Goal: Find specific fact: Find contact information

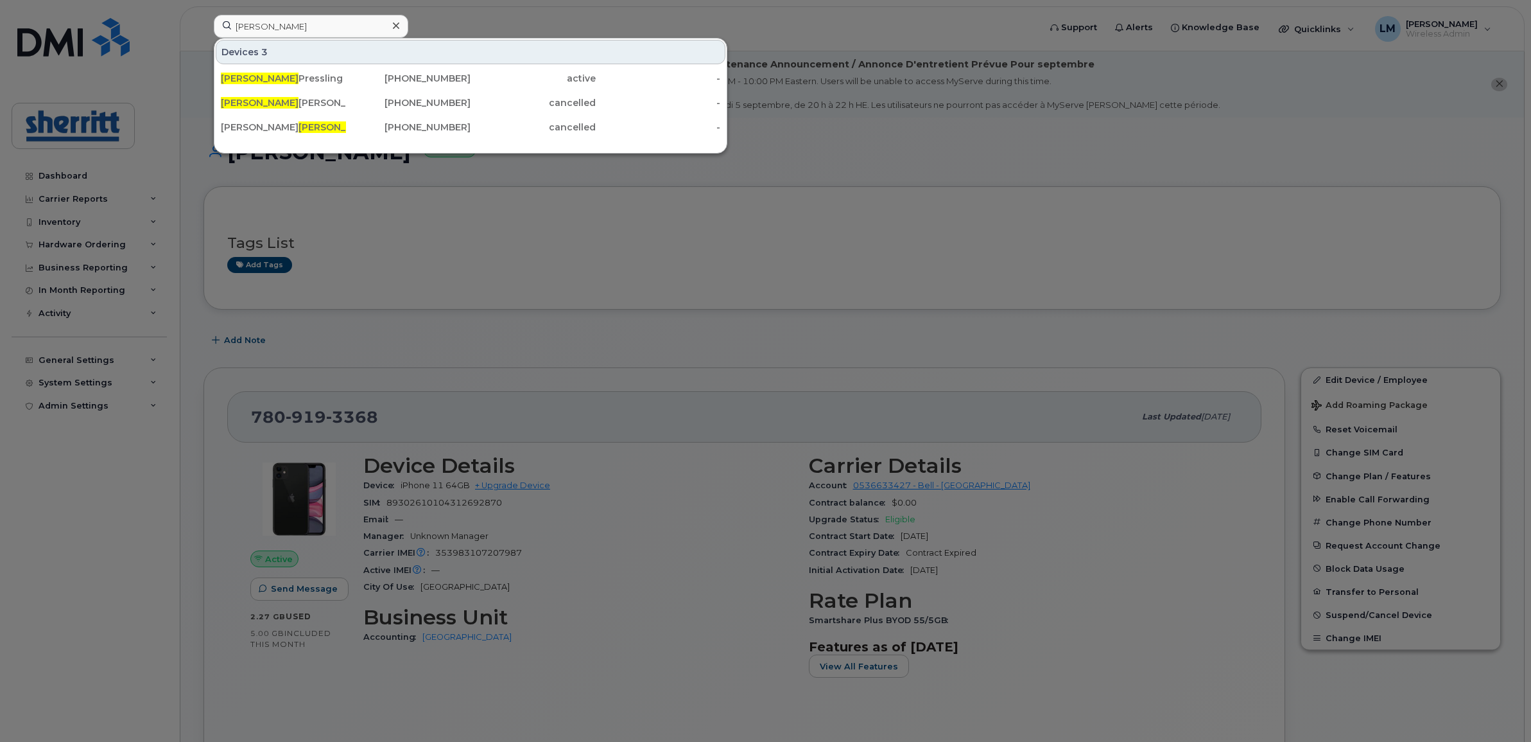
click at [334, 32] on input "[PERSON_NAME]" at bounding box center [311, 26] width 195 height 23
drag, startPoint x: 331, startPoint y: 27, endPoint x: 175, endPoint y: 29, distance: 156.0
click at [204, 29] on div "[PERSON_NAME] 3 [PERSON_NAME] [PHONE_NUMBER] active - [PERSON_NAME] [PHONE_NUMB…" at bounding box center [623, 29] width 838 height 28
click at [286, 30] on input "[PERSON_NAME]" at bounding box center [311, 26] width 195 height 23
drag, startPoint x: 271, startPoint y: 26, endPoint x: 196, endPoint y: 28, distance: 75.1
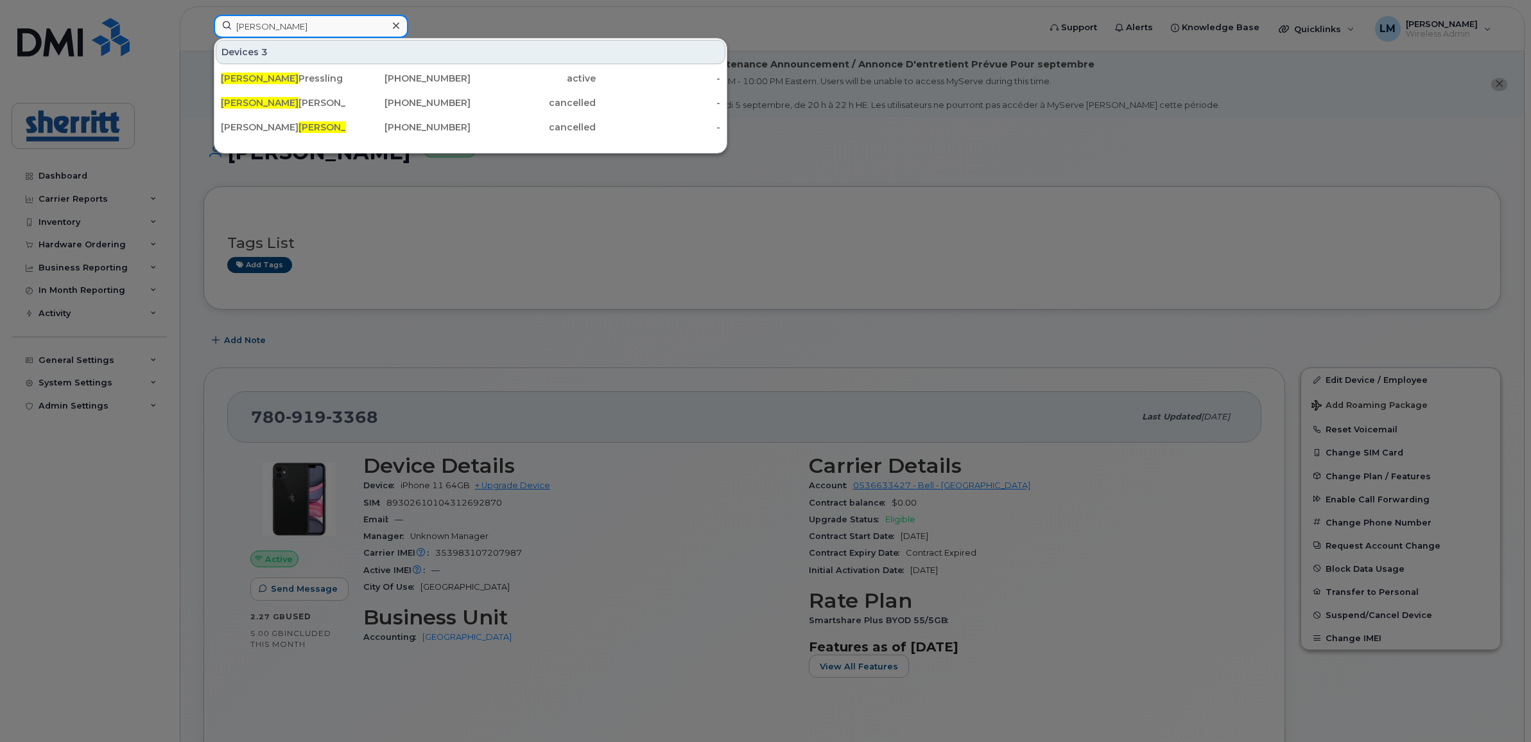
click at [204, 27] on div "[PERSON_NAME] 3 [PERSON_NAME] [PHONE_NUMBER] active - [PERSON_NAME] [PHONE_NUMB…" at bounding box center [623, 29] width 838 height 28
type input "1151"
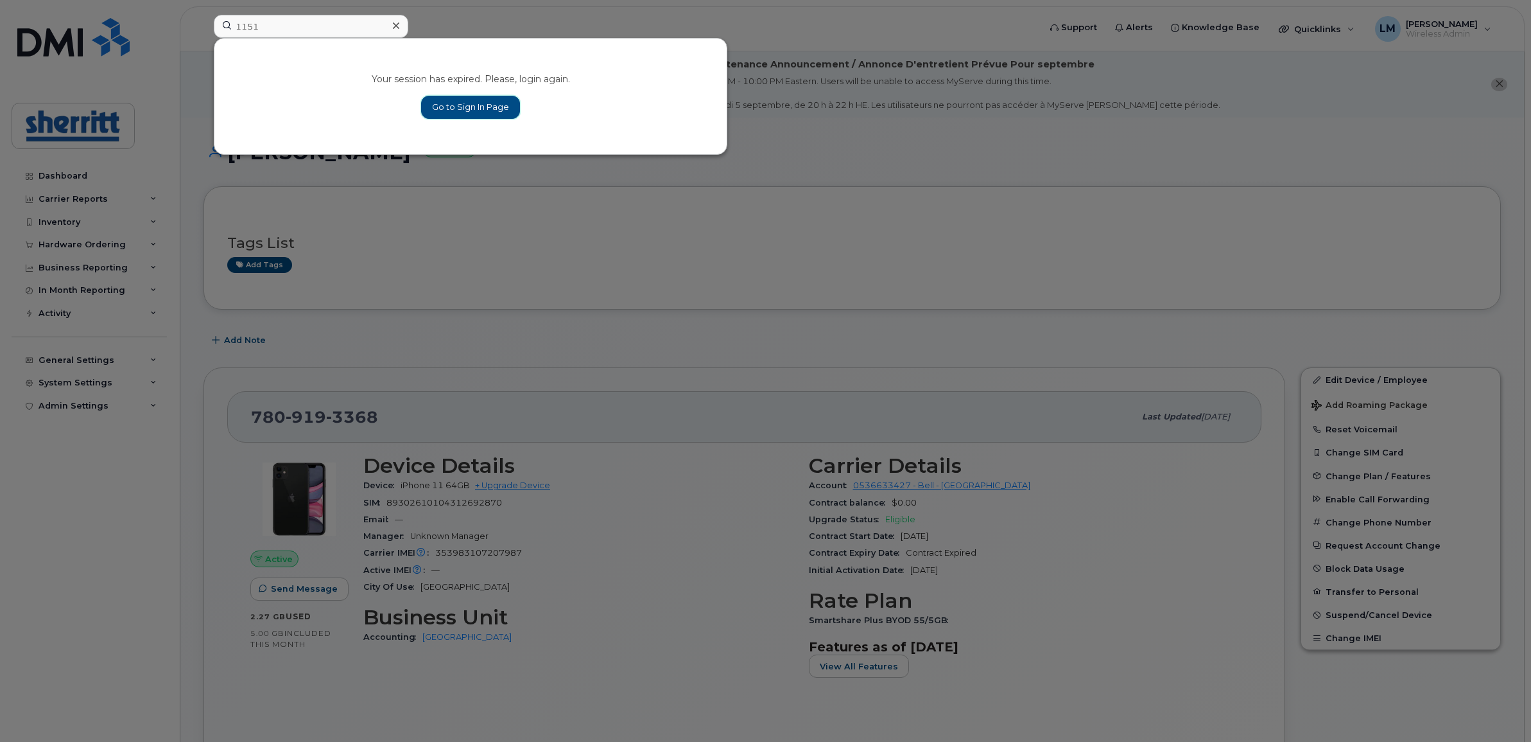
click at [482, 114] on link "Go to Sign In Page" at bounding box center [470, 107] width 99 height 23
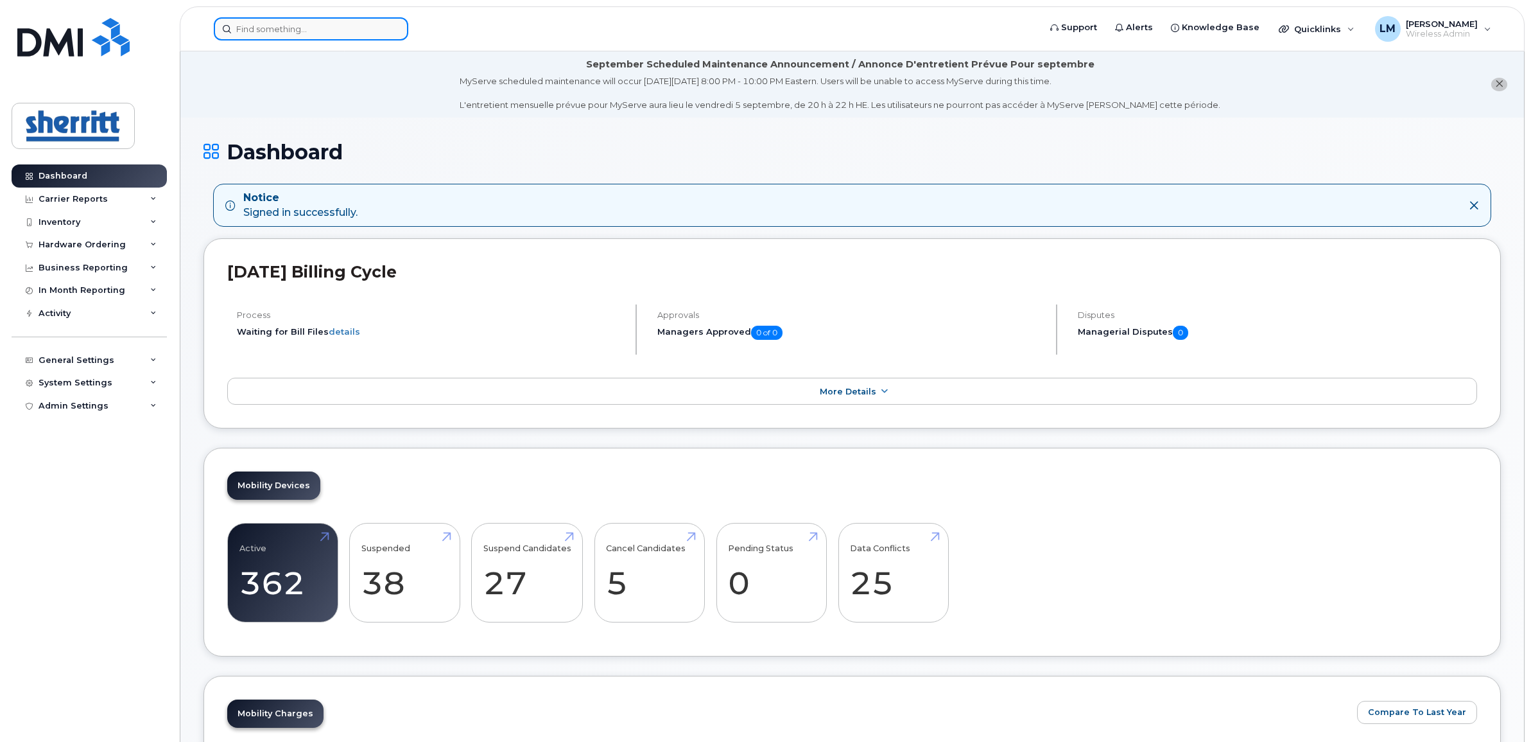
click at [241, 33] on input at bounding box center [311, 28] width 195 height 23
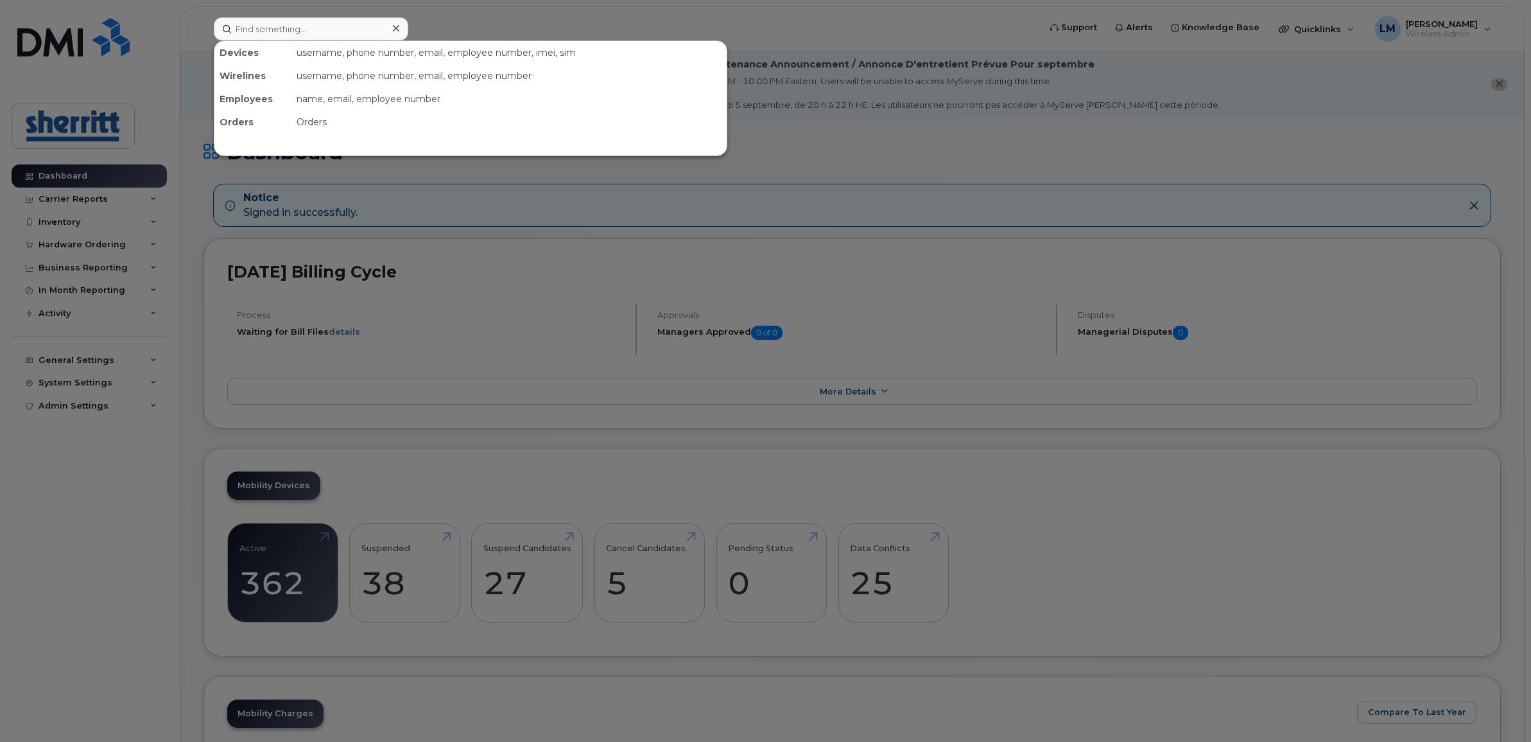
drag, startPoint x: 276, startPoint y: 16, endPoint x: 275, endPoint y: 24, distance: 7.8
click at [276, 16] on div at bounding box center [765, 371] width 1531 height 742
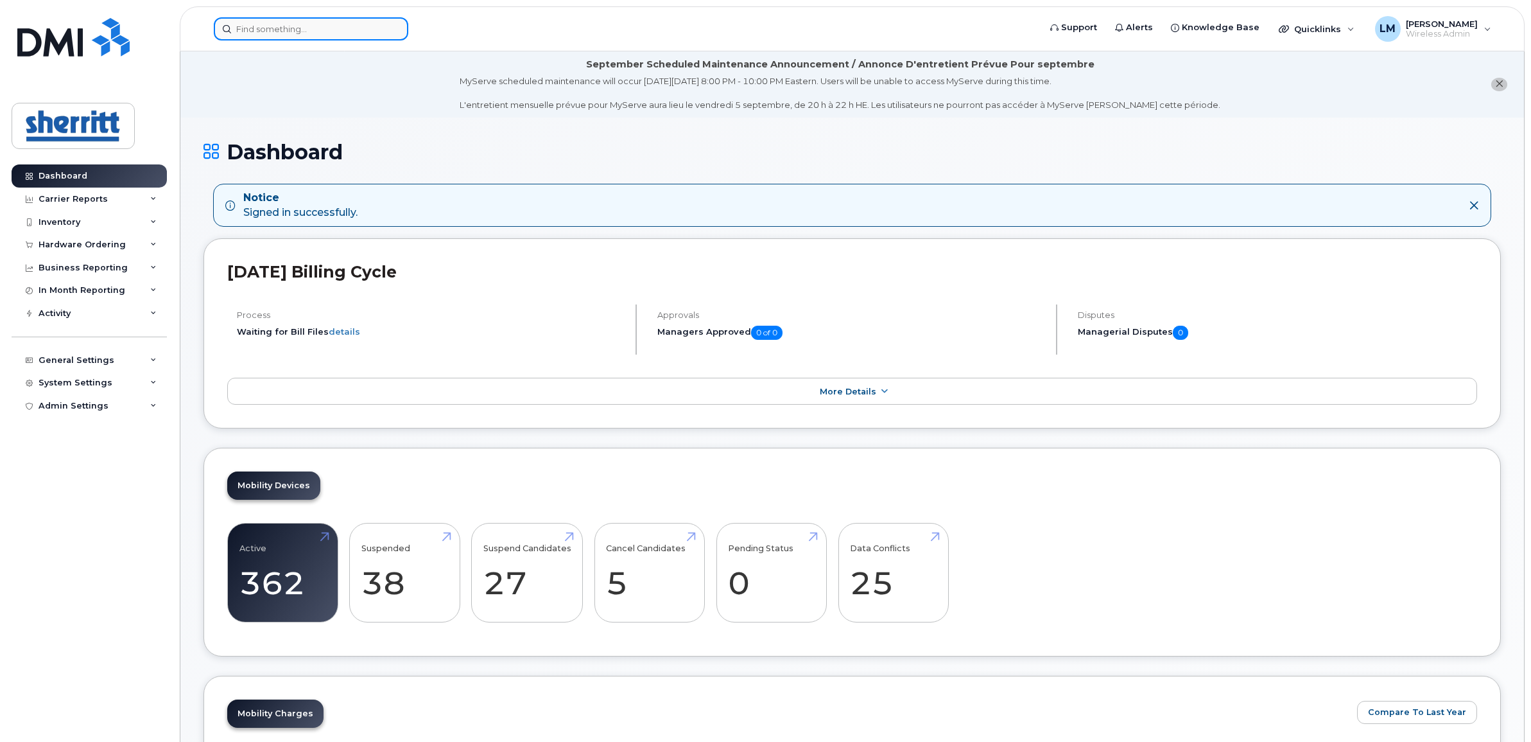
click at [275, 24] on input at bounding box center [311, 28] width 195 height 23
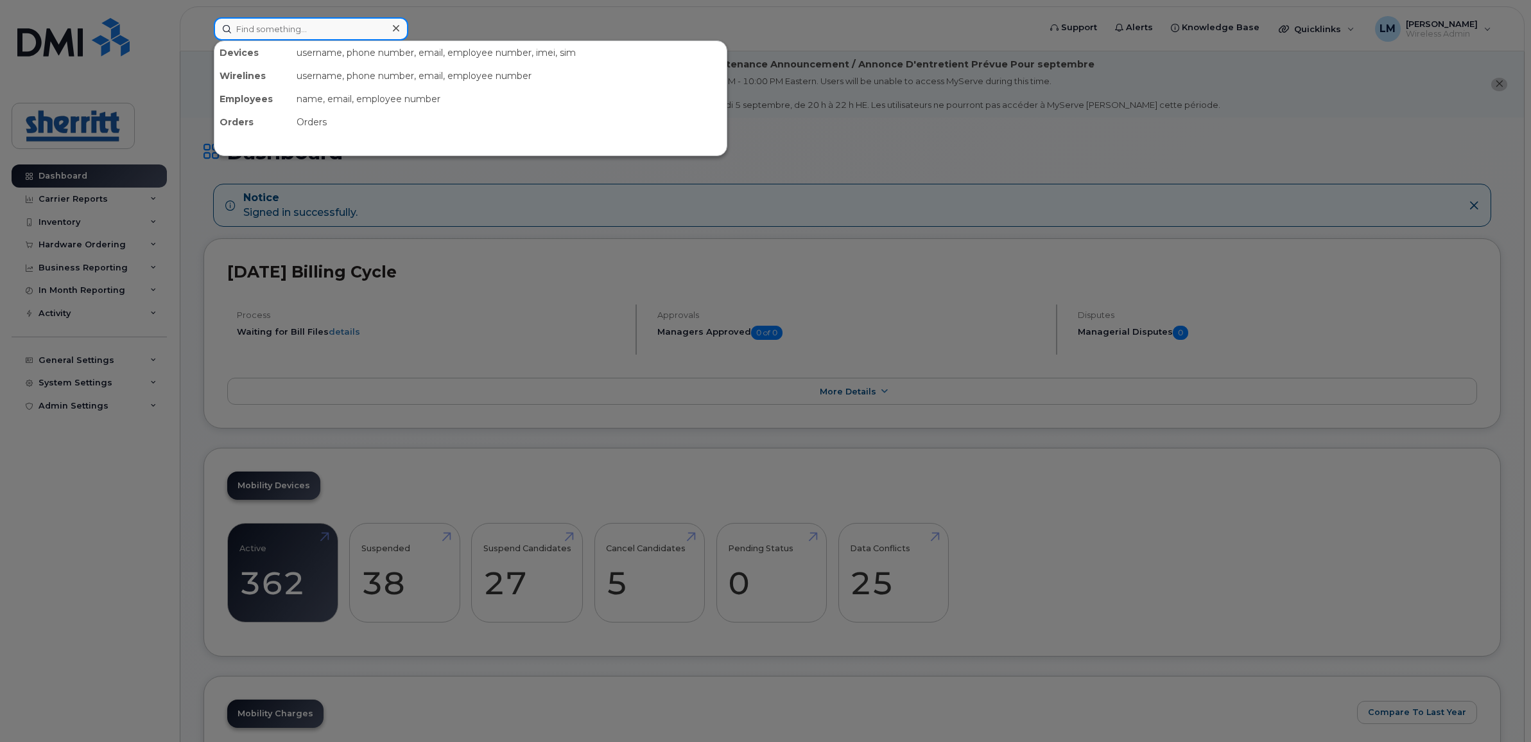
paste input "780-467-5270"
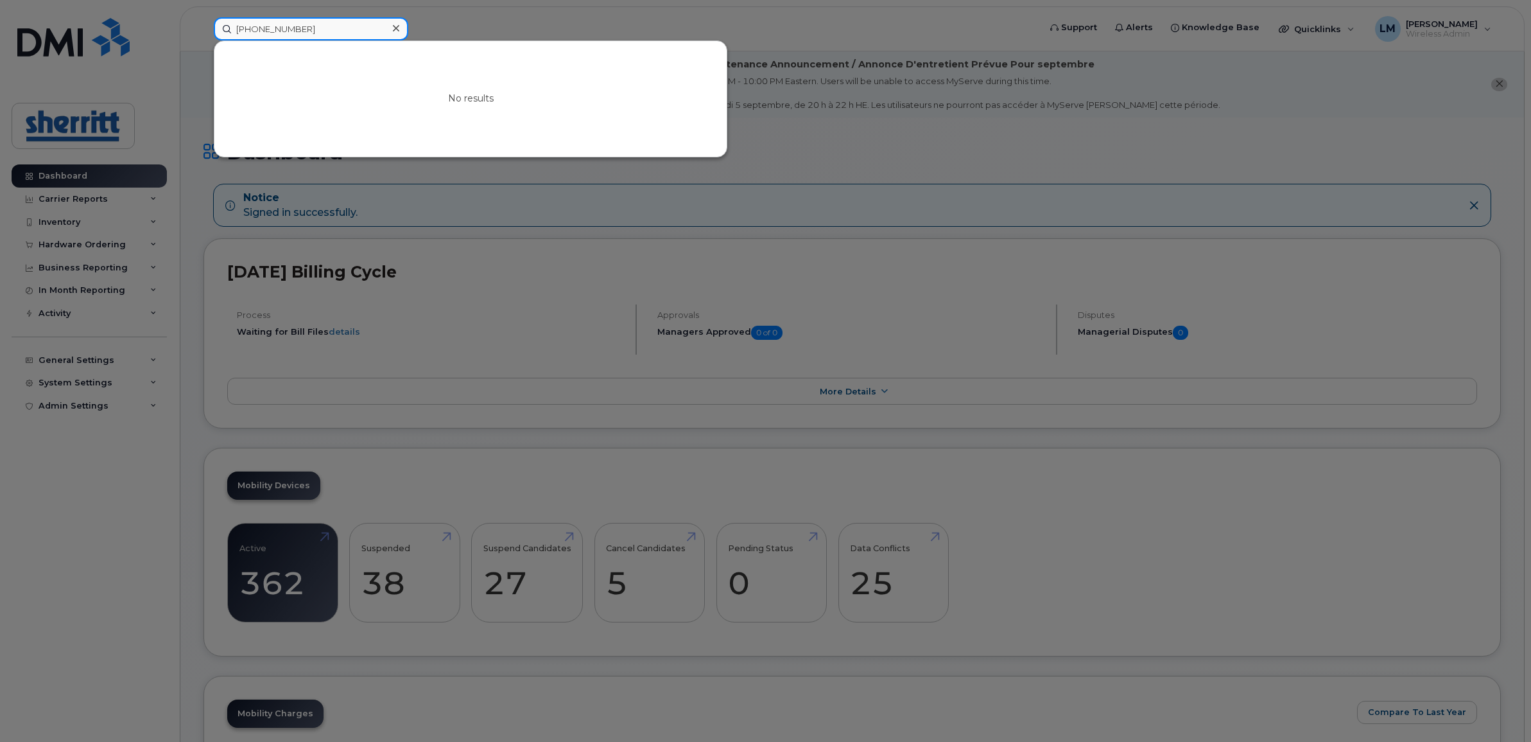
drag, startPoint x: 319, startPoint y: 27, endPoint x: 107, endPoint y: 13, distance: 213.0
click at [204, 17] on div "780-467-5270 No results" at bounding box center [623, 28] width 838 height 23
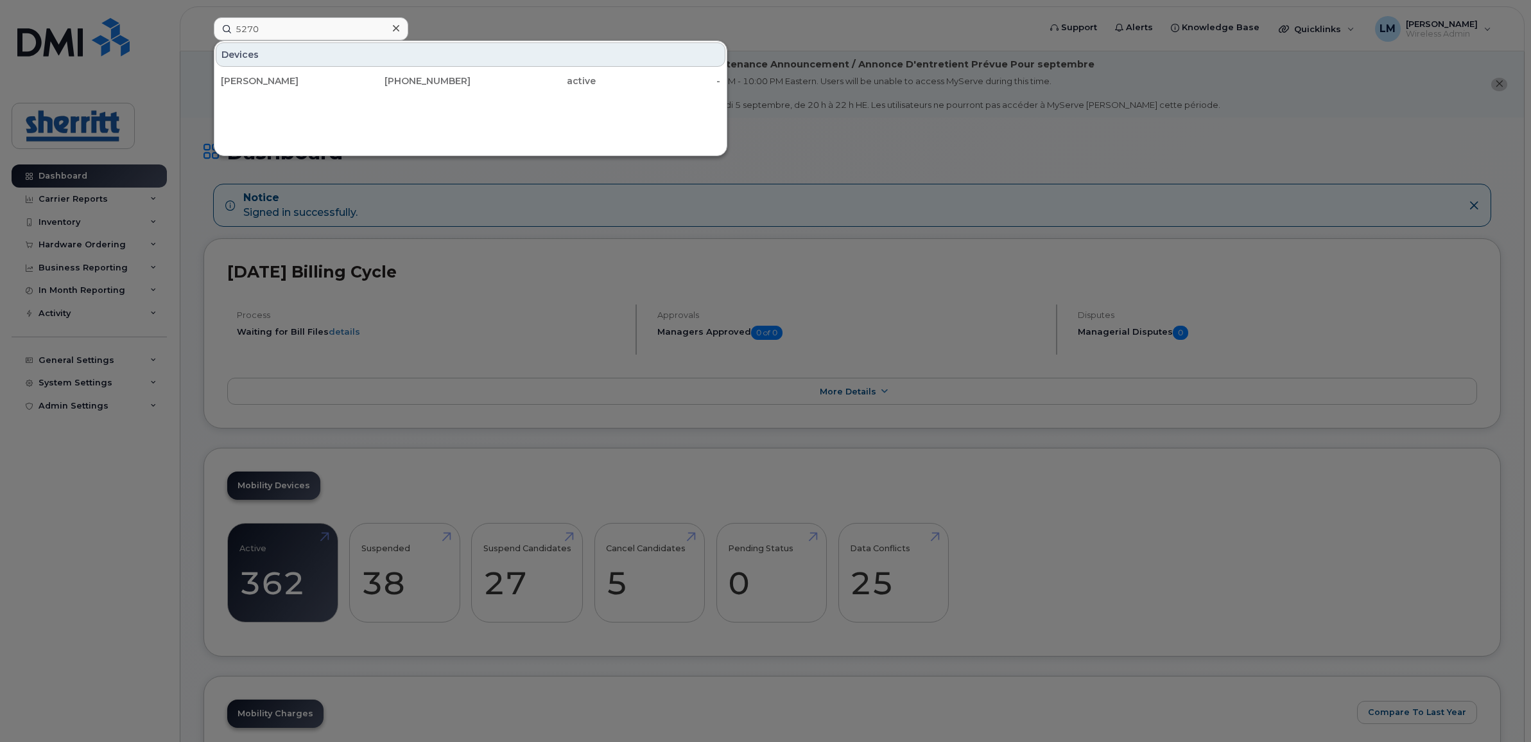
drag, startPoint x: 292, startPoint y: 13, endPoint x: 291, endPoint y: 24, distance: 11.0
click at [292, 17] on div "5270 Devices Trevor Gordon 780-984-0391 active -" at bounding box center [623, 28] width 838 height 23
click at [289, 28] on input "5270" at bounding box center [311, 28] width 195 height 23
drag, startPoint x: 289, startPoint y: 28, endPoint x: 212, endPoint y: 33, distance: 77.3
click at [212, 33] on div "5270 Devices Trevor Gordon 780-984-0391 active -" at bounding box center [623, 28] width 838 height 23
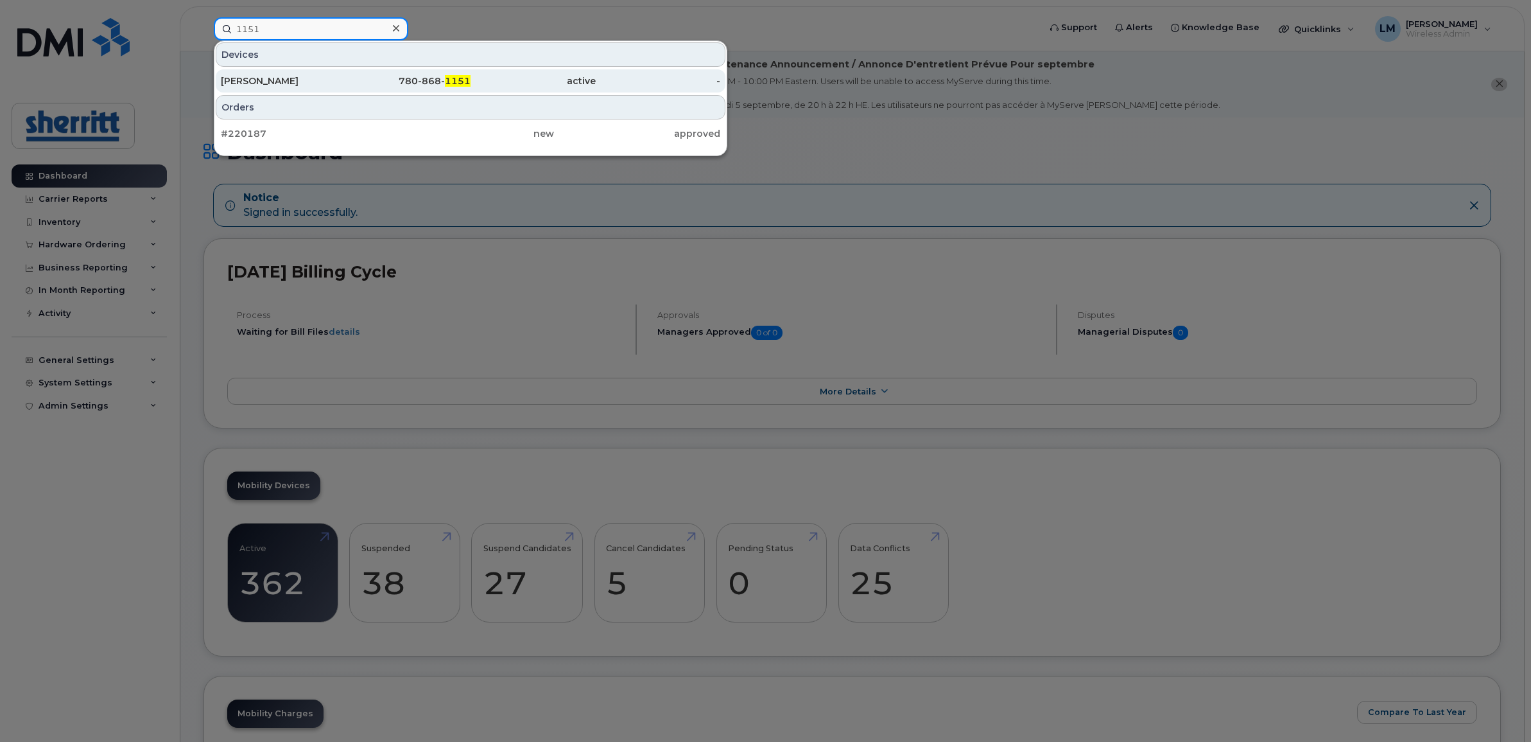
type input "1151"
click at [299, 84] on div "[PERSON_NAME]" at bounding box center [283, 80] width 125 height 13
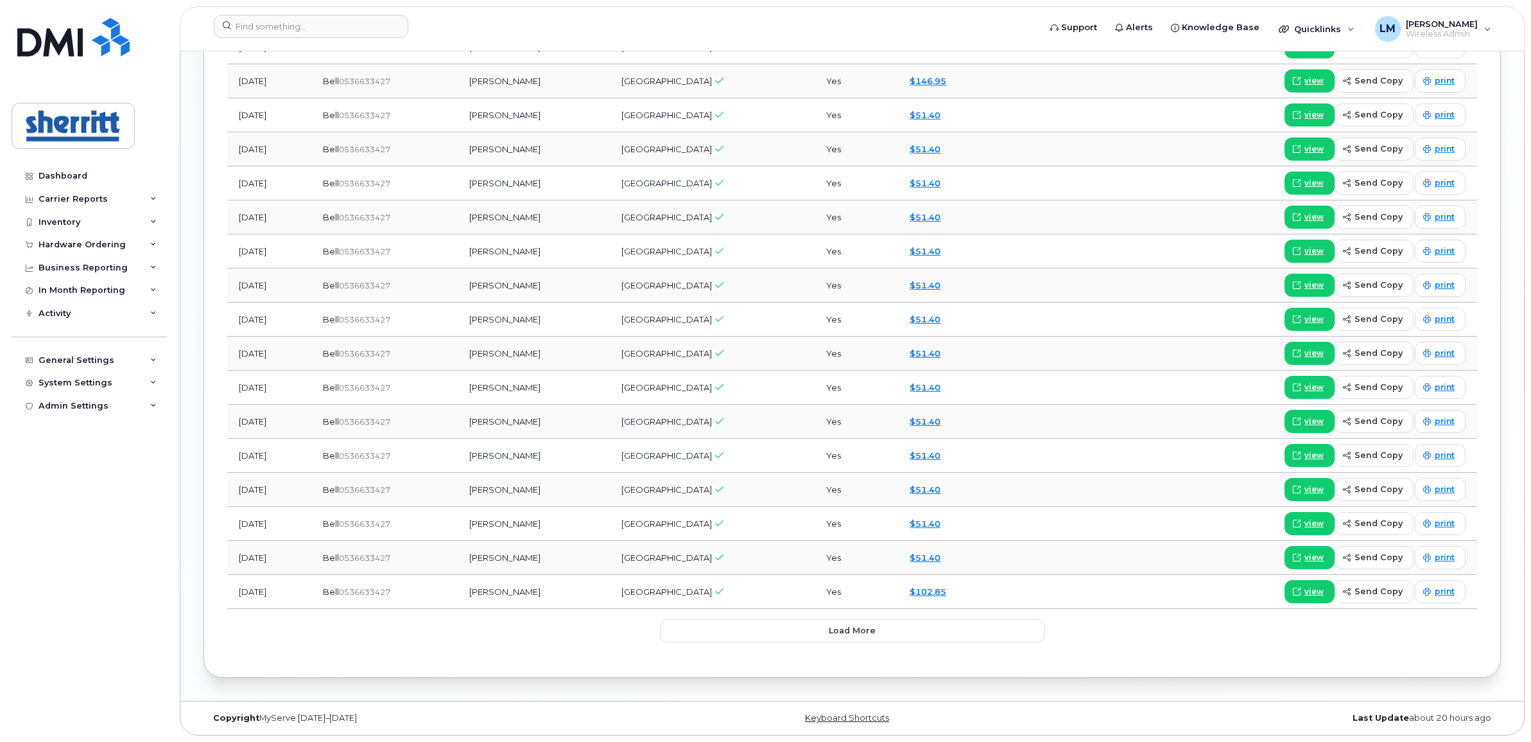
scroll to position [1429, 0]
click at [753, 636] on button "Load more" at bounding box center [852, 630] width 385 height 23
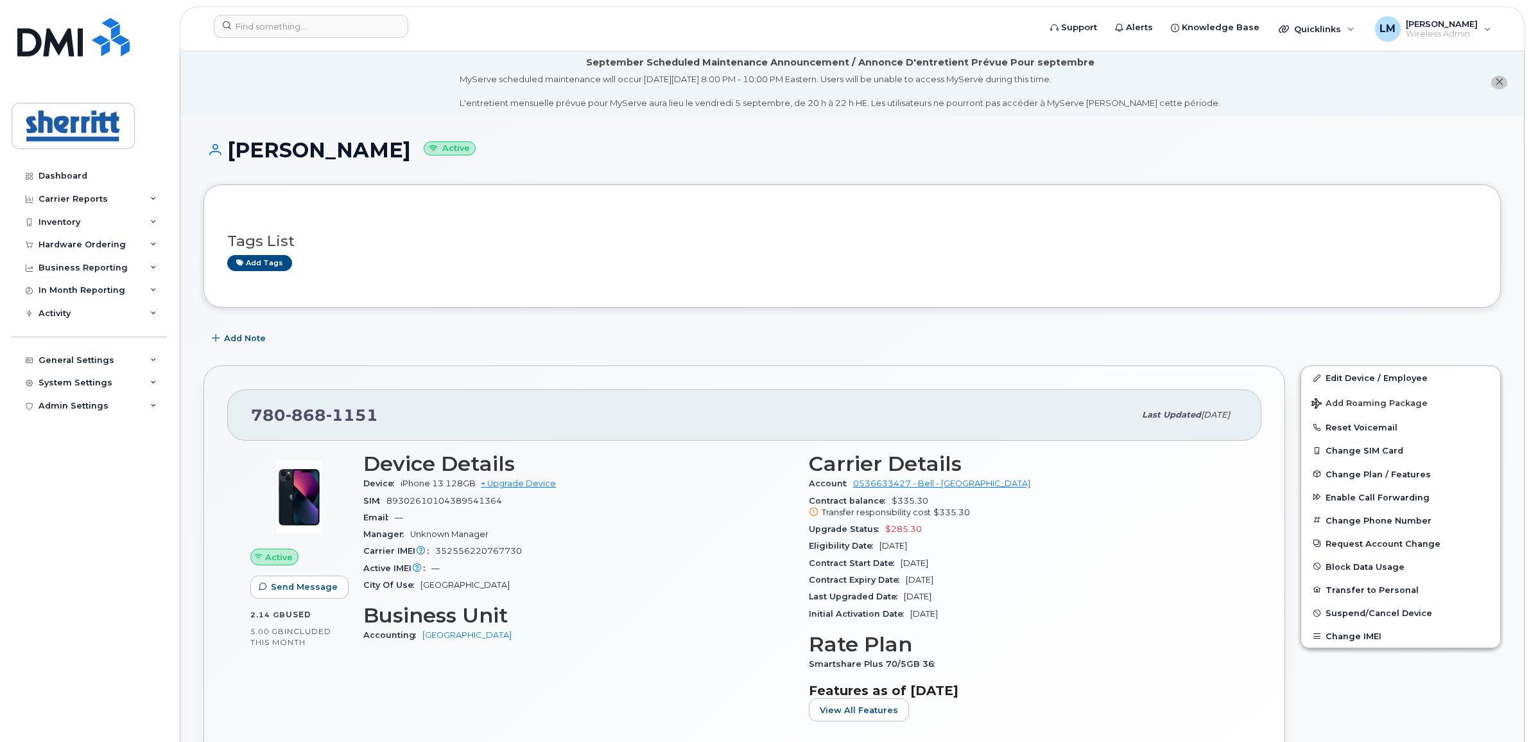
scroll to position [0, 0]
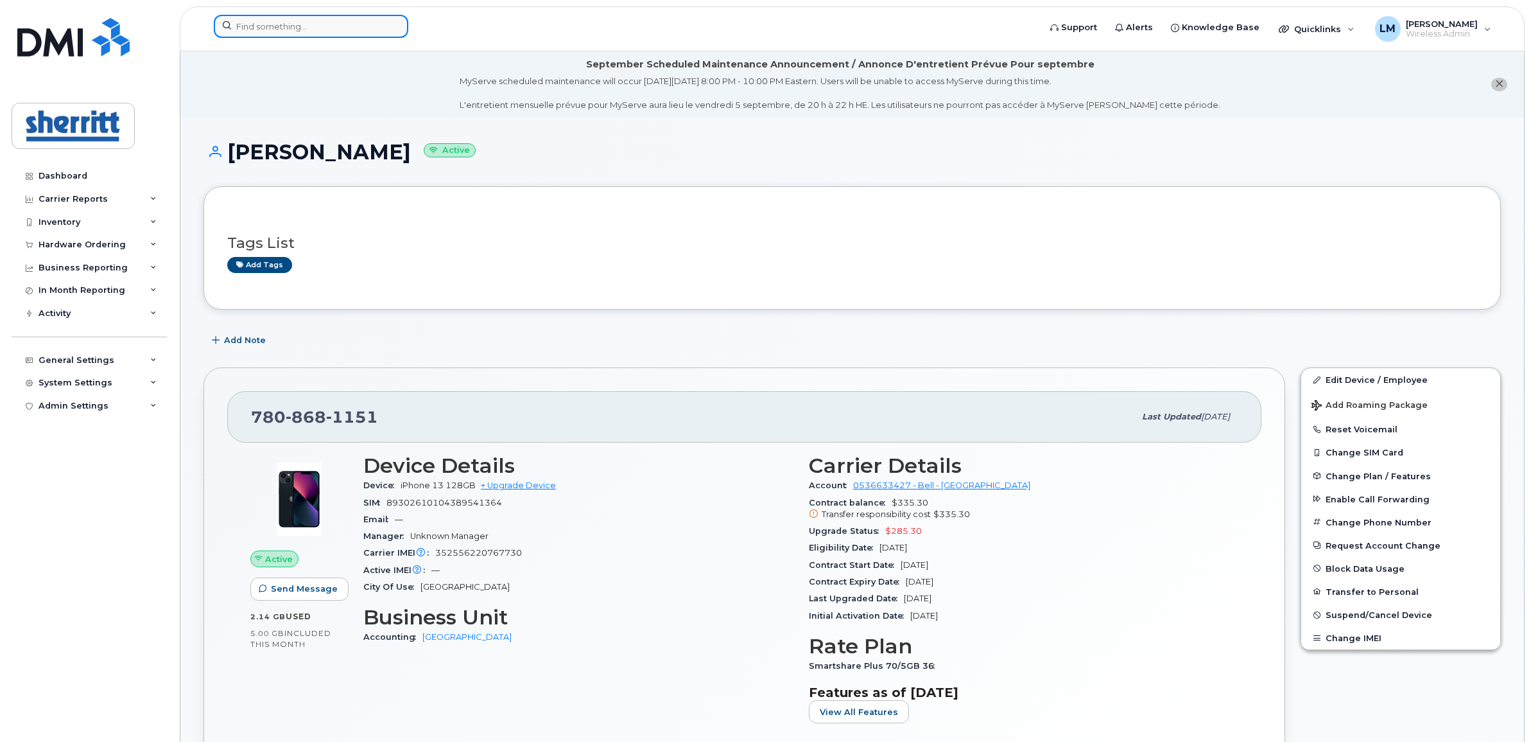
click at [345, 30] on input at bounding box center [311, 26] width 195 height 23
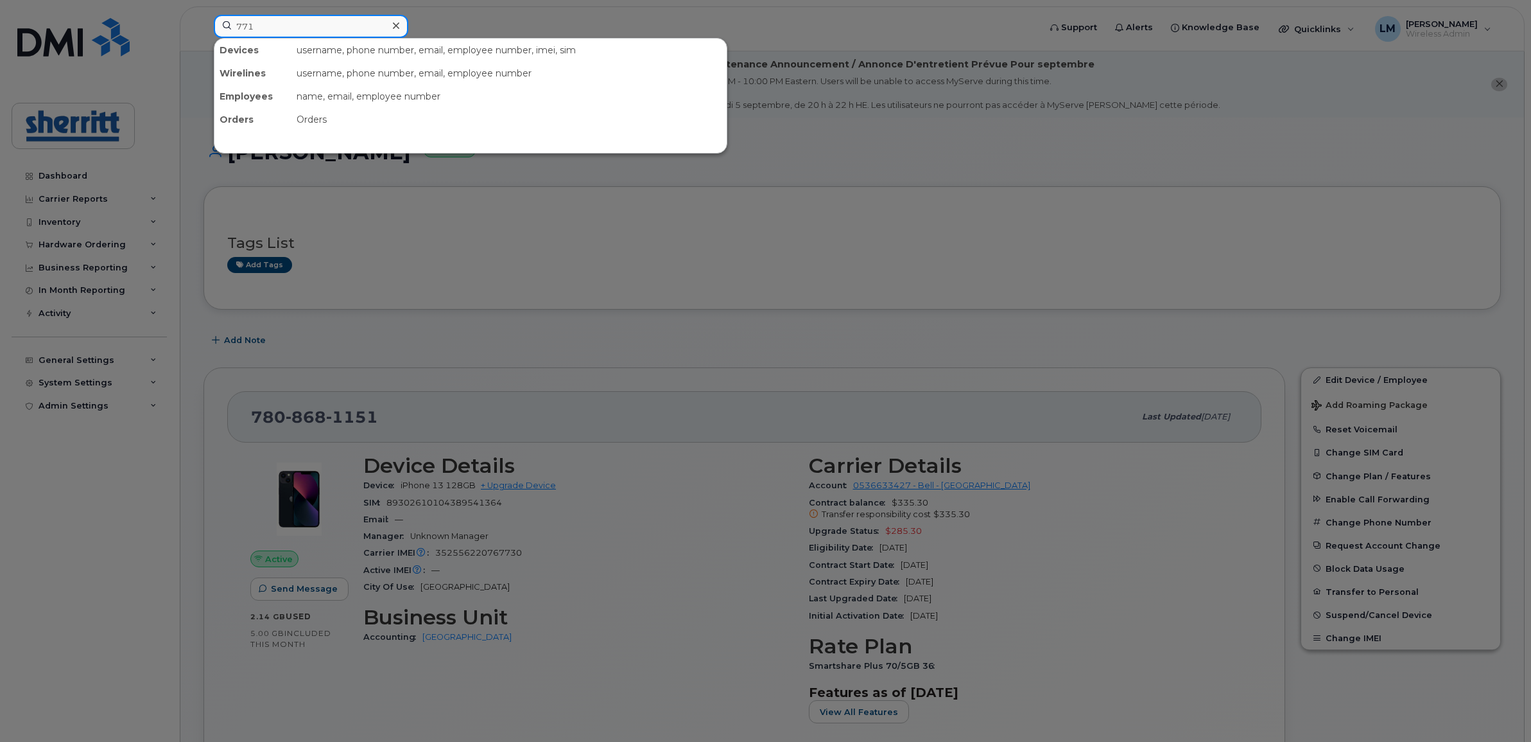
type input "7717"
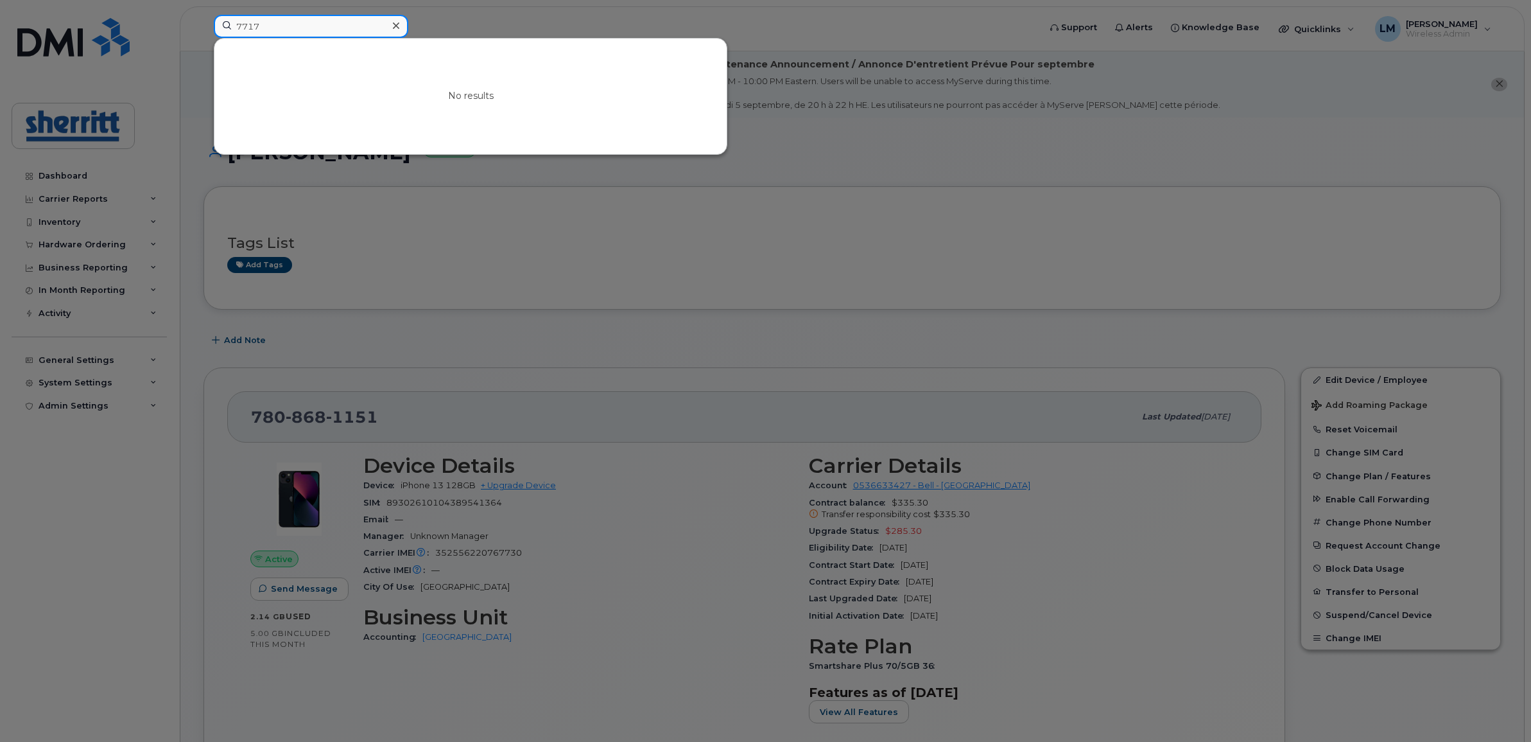
drag, startPoint x: 341, startPoint y: 30, endPoint x: 142, endPoint y: 24, distance: 199.1
click at [204, 24] on div "7717 No results" at bounding box center [623, 29] width 838 height 28
click at [535, 333] on div at bounding box center [765, 371] width 1531 height 742
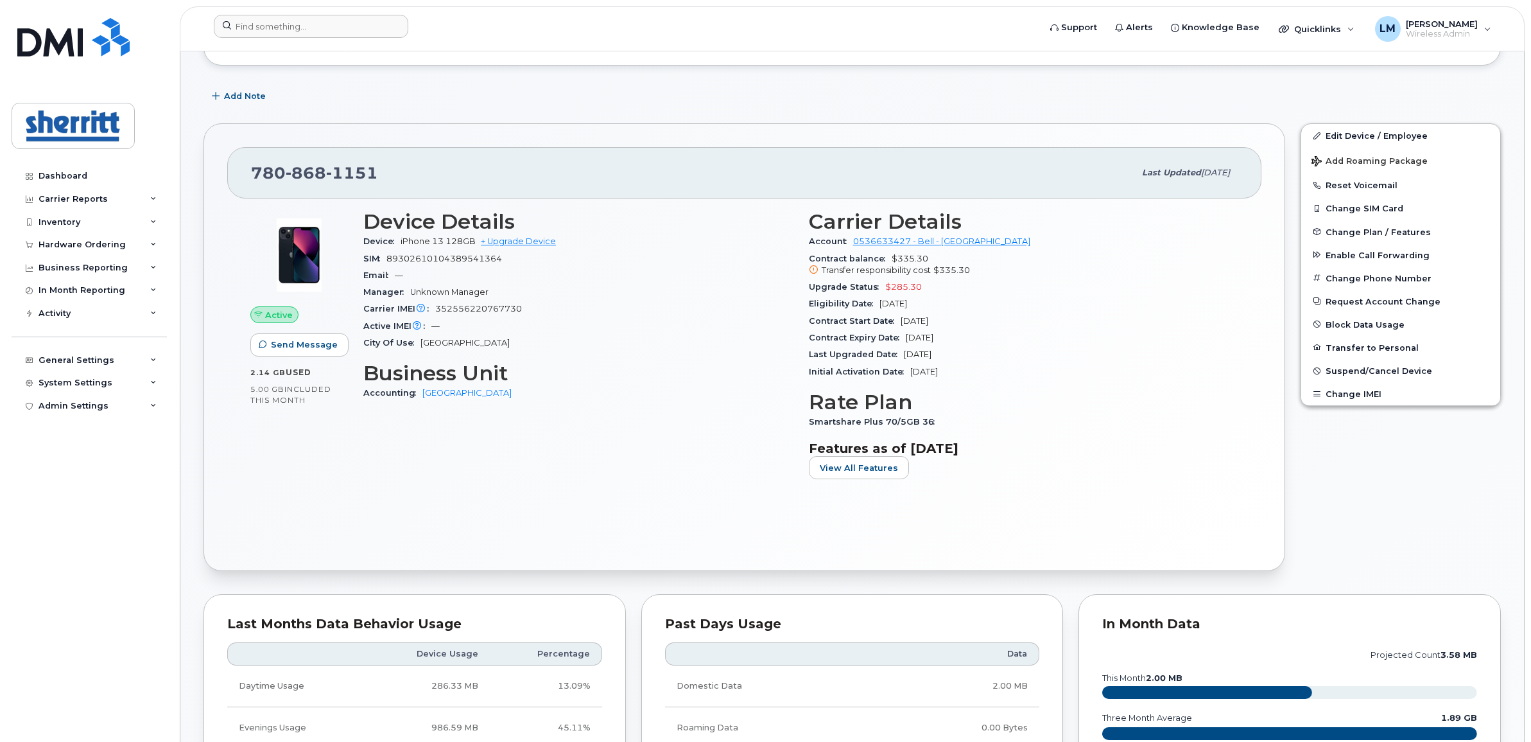
scroll to position [241, 0]
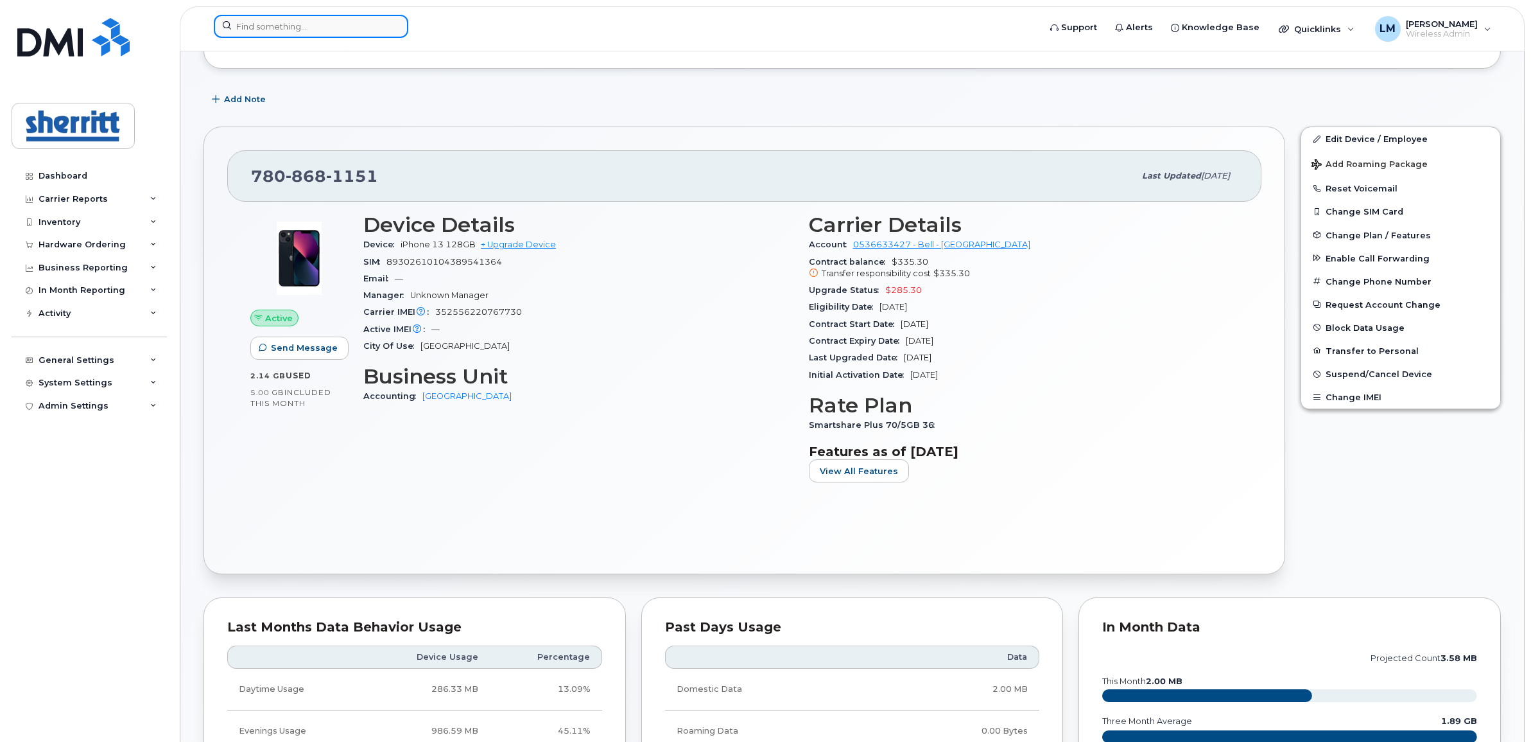
click at [329, 20] on input at bounding box center [311, 26] width 195 height 23
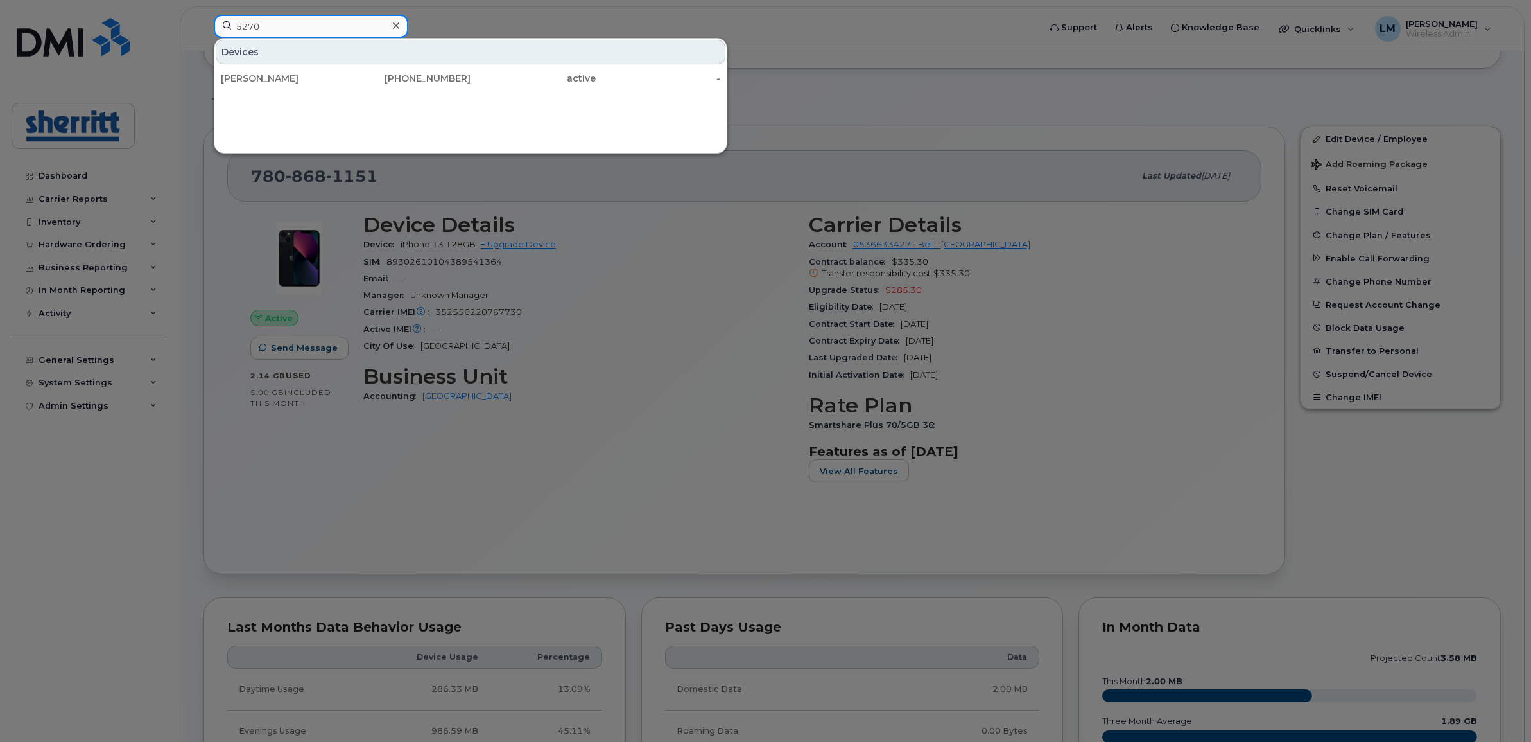
type input "5270"
click at [670, 332] on div at bounding box center [765, 371] width 1531 height 742
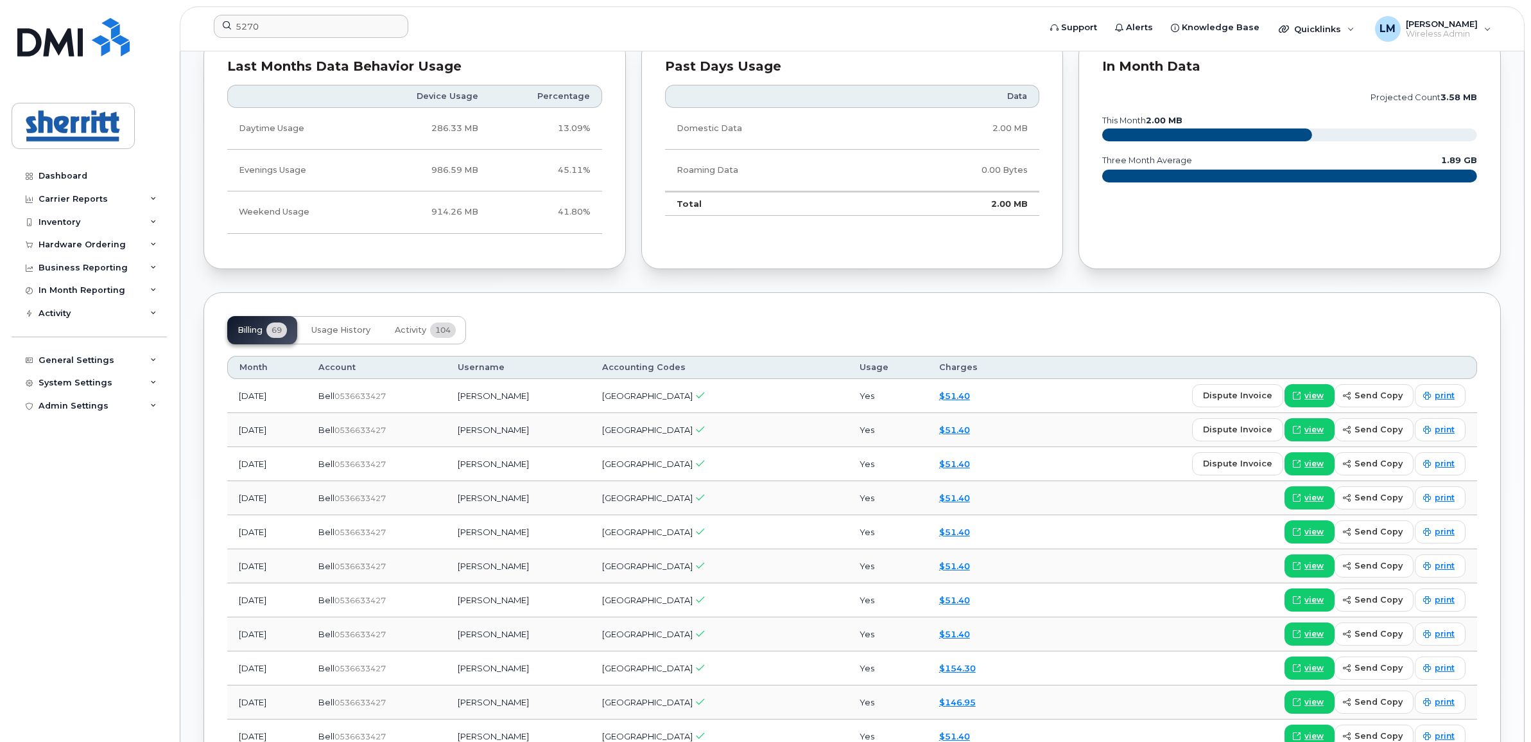
scroll to position [803, 0]
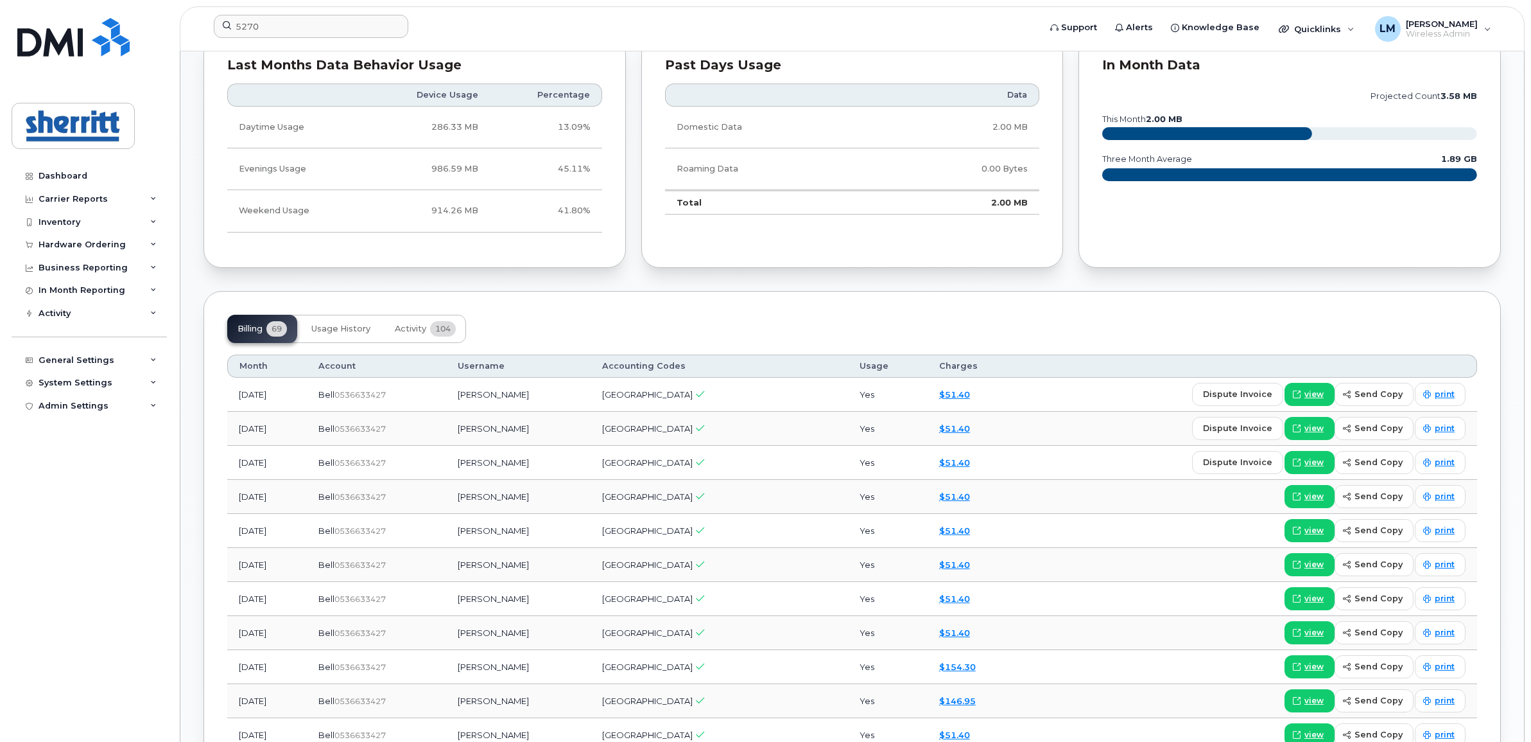
drag, startPoint x: 554, startPoint y: 392, endPoint x: 478, endPoint y: 394, distance: 75.8
click at [478, 394] on td "William Rogalski" at bounding box center [518, 395] width 145 height 34
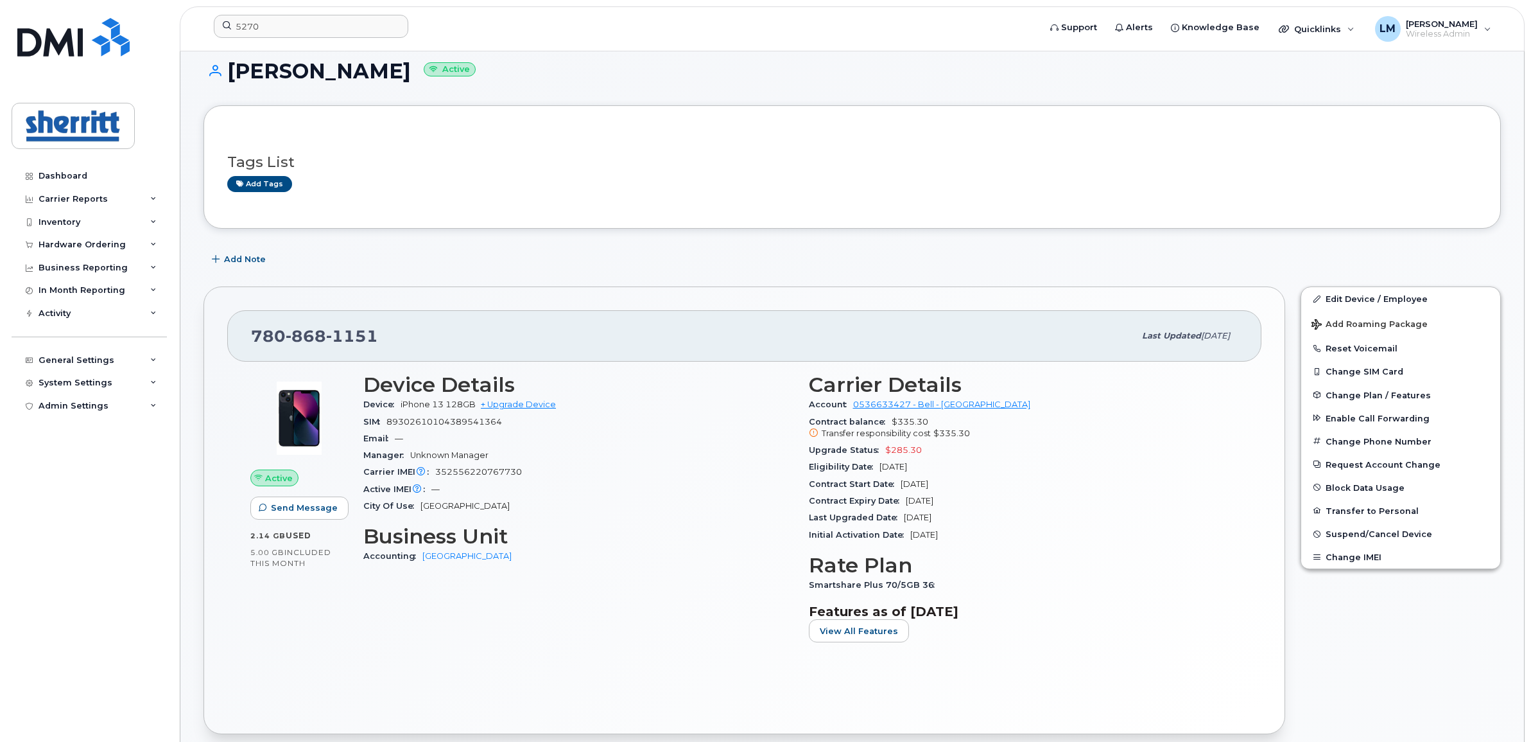
scroll to position [80, 0]
drag, startPoint x: 383, startPoint y: 335, endPoint x: 251, endPoint y: 334, distance: 131.6
click at [251, 334] on div "780 868 1151" at bounding box center [693, 336] width 884 height 27
copy span "780 868 1151"
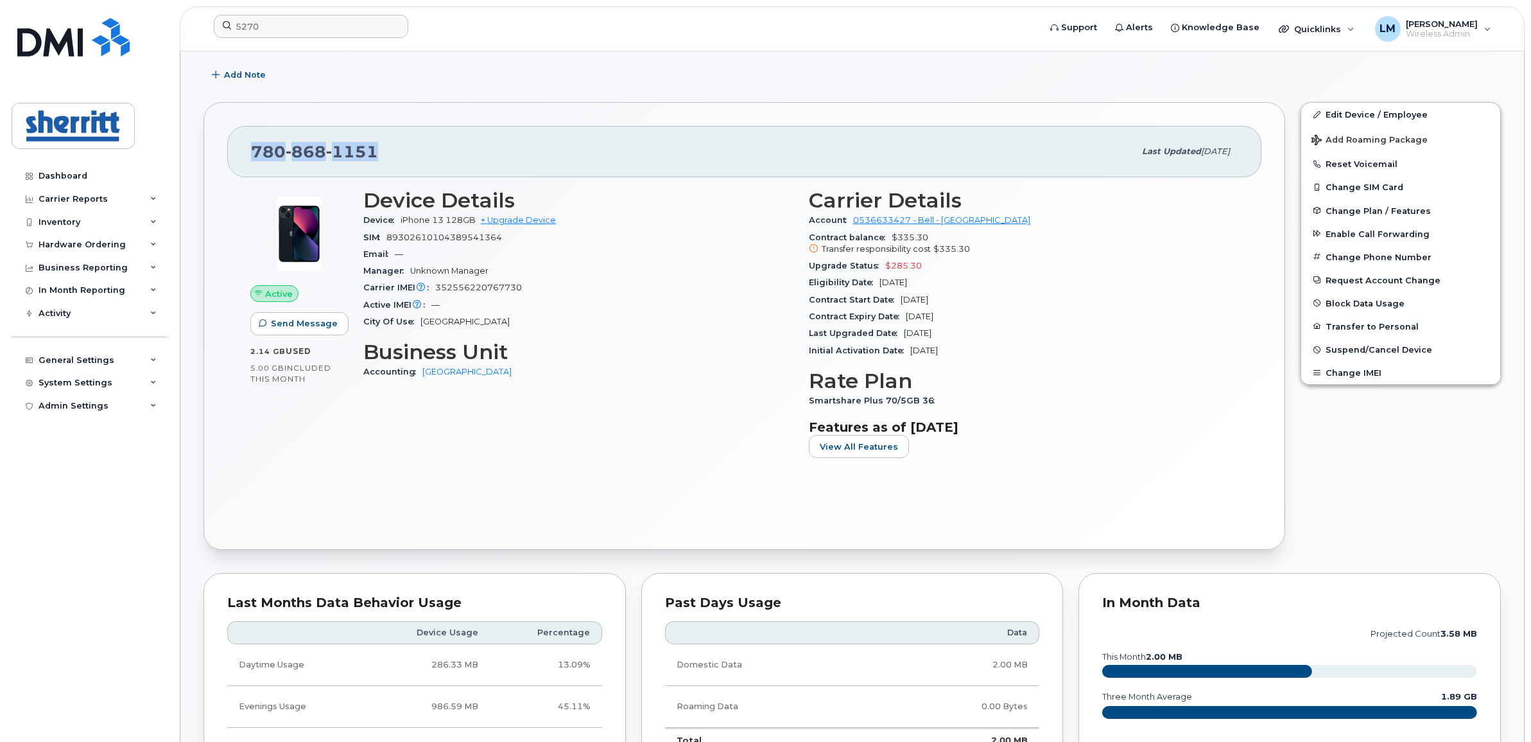
scroll to position [161, 0]
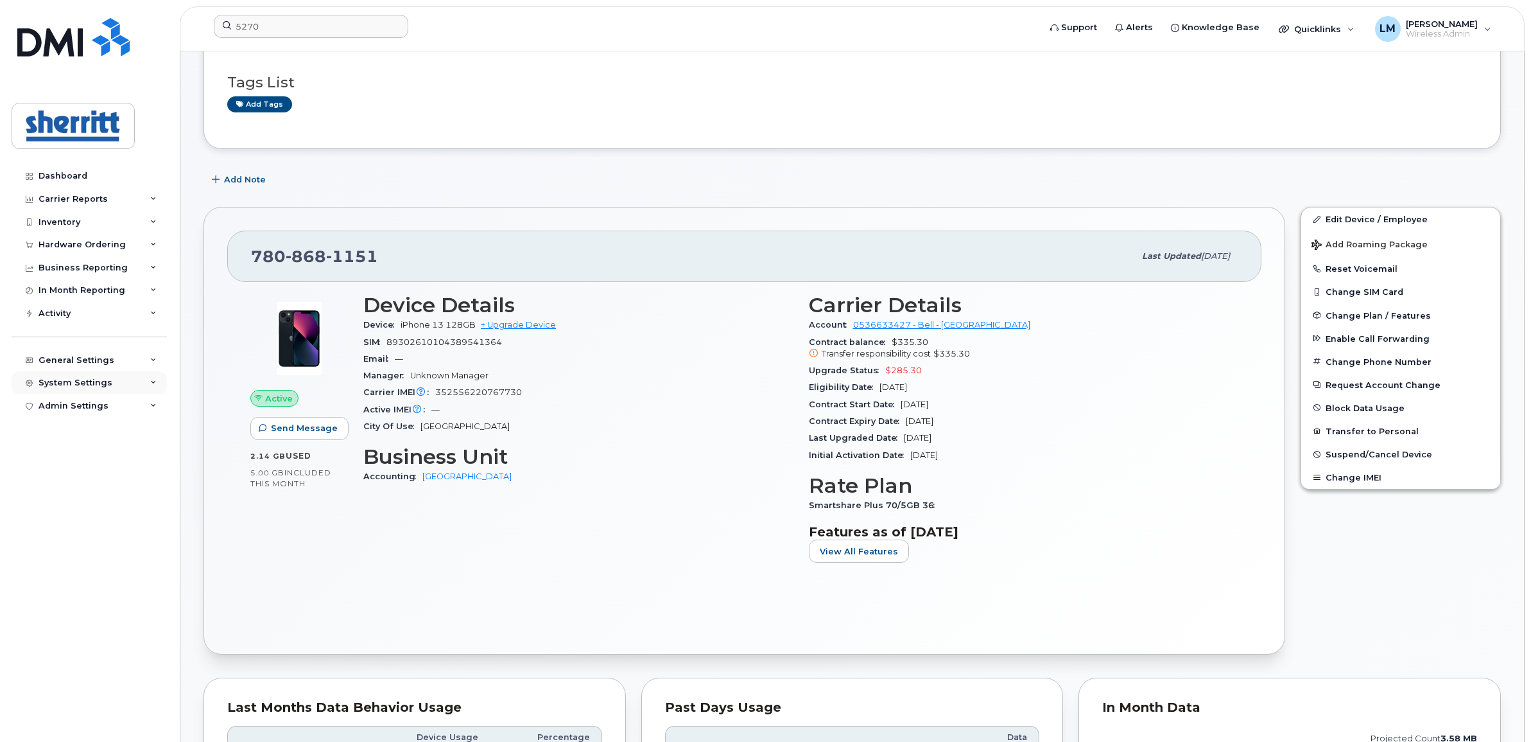
click at [112, 384] on div "System Settings" at bounding box center [89, 382] width 155 height 23
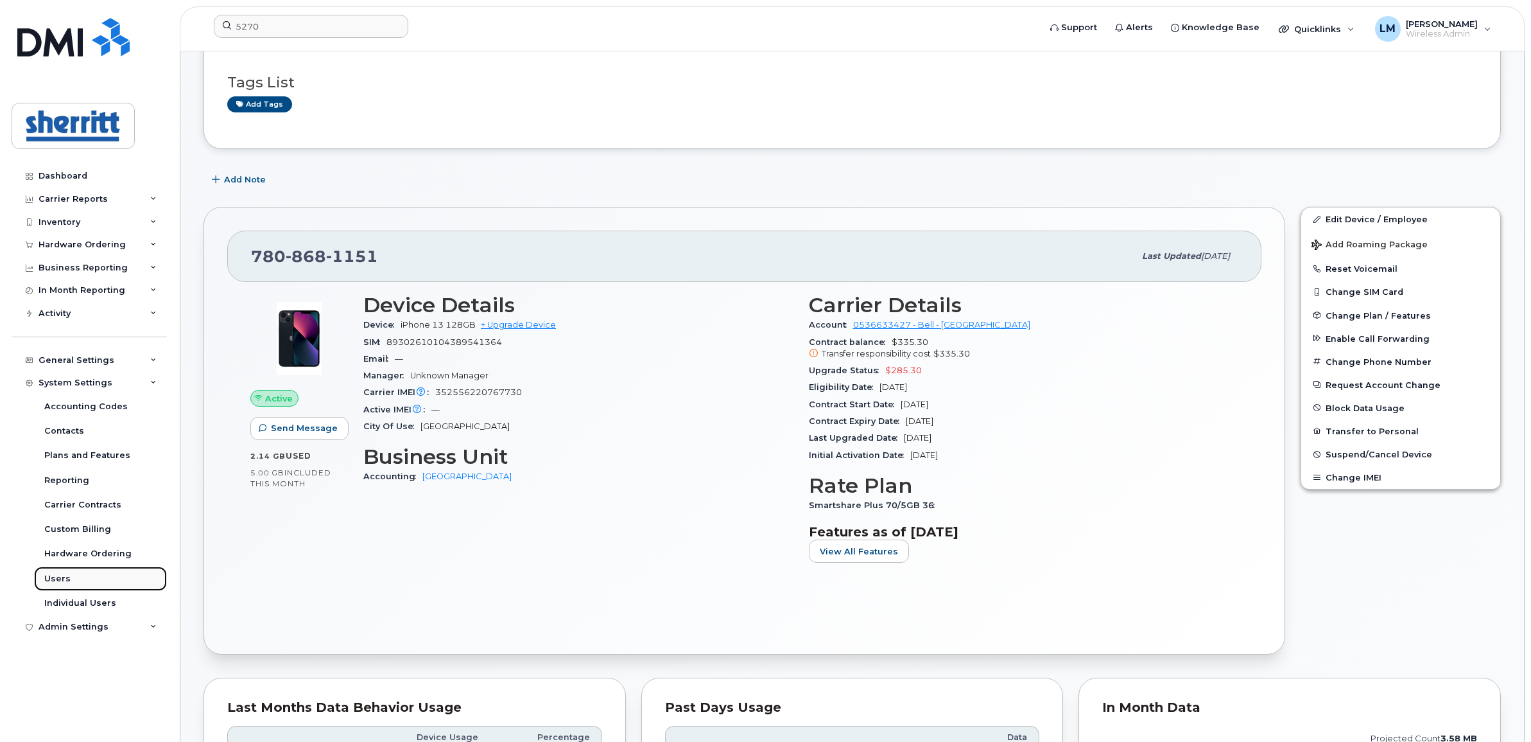
click at [89, 583] on link "Users" at bounding box center [100, 578] width 133 height 24
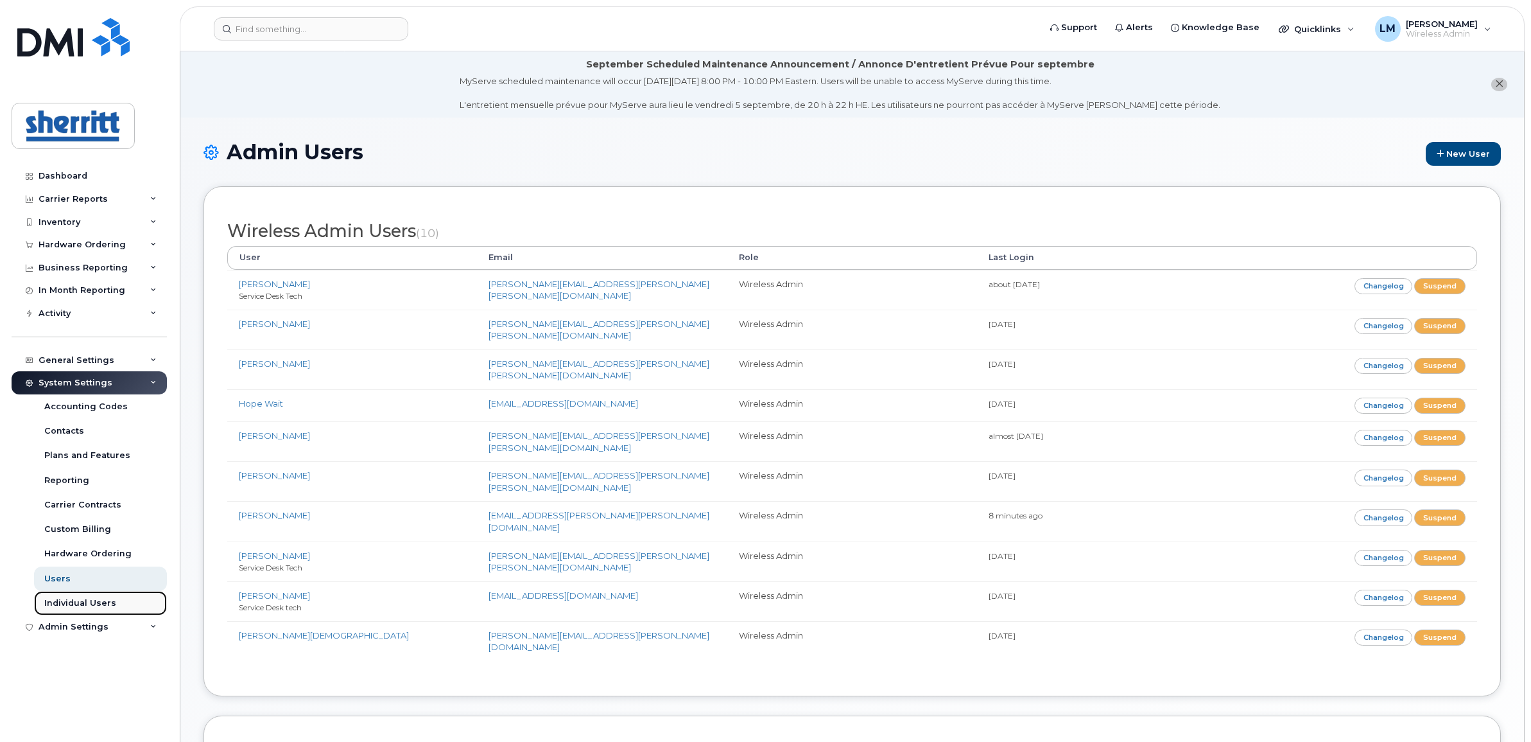
click at [88, 605] on div "Individual Users" at bounding box center [80, 603] width 72 height 12
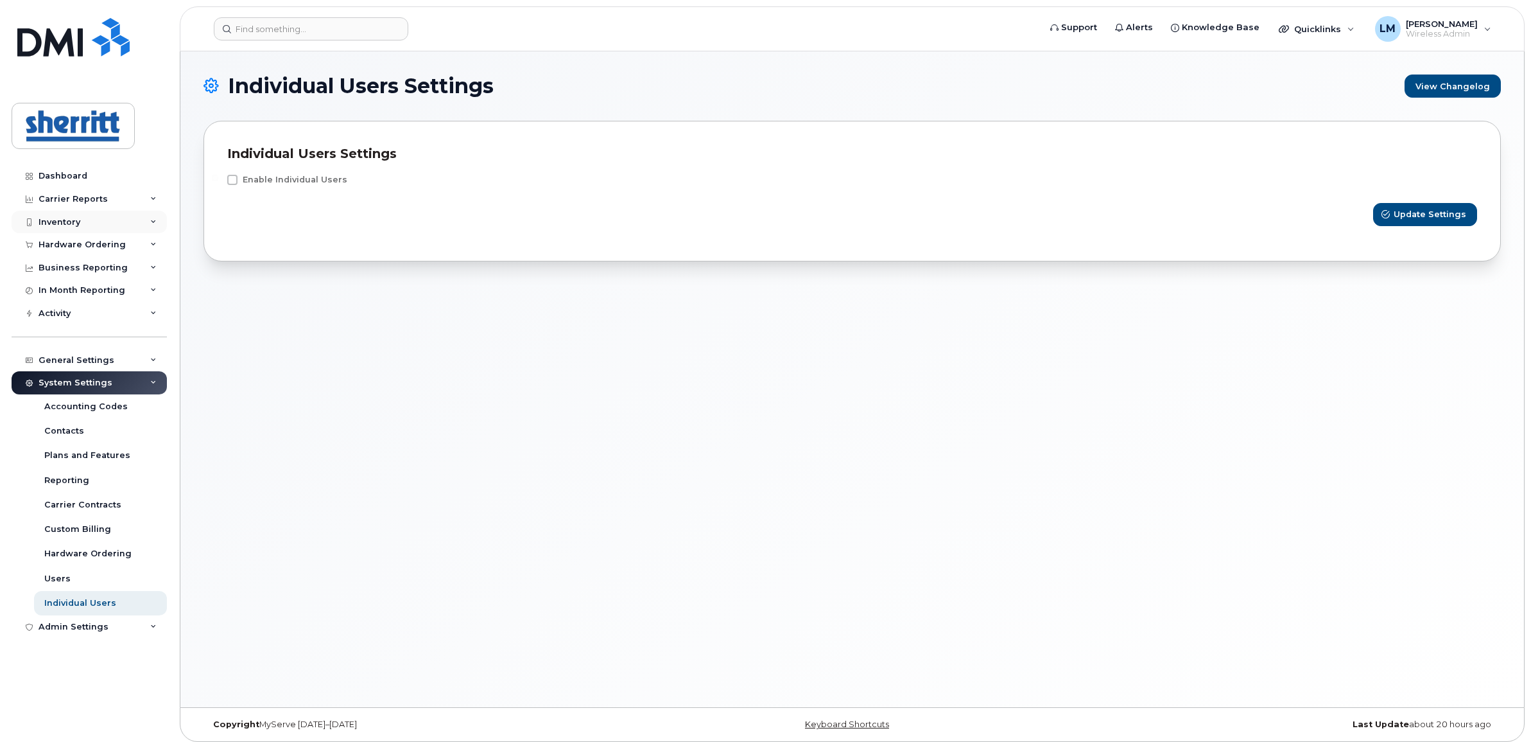
click at [100, 220] on div "Inventory" at bounding box center [89, 222] width 155 height 23
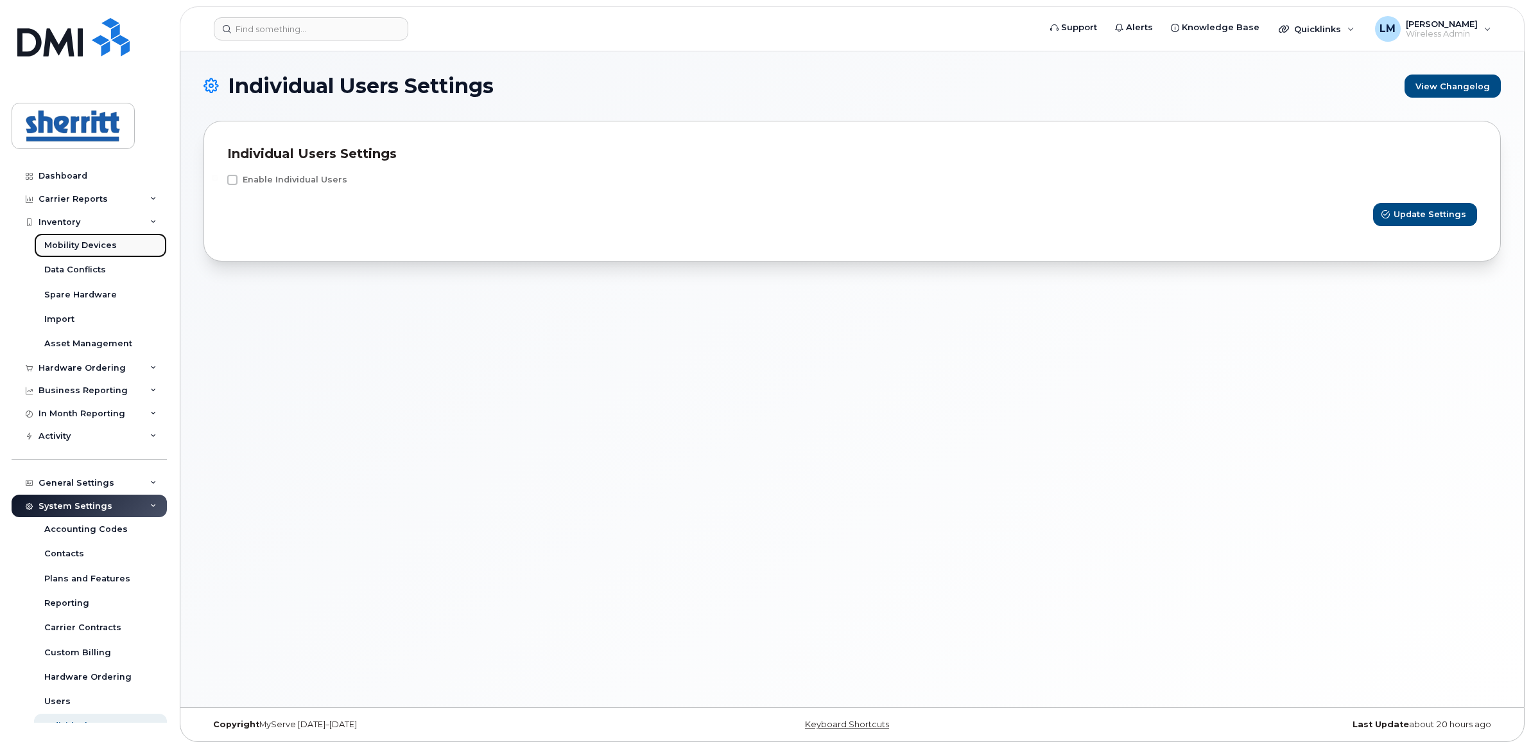
click at [104, 245] on div "Mobility Devices" at bounding box center [80, 246] width 73 height 12
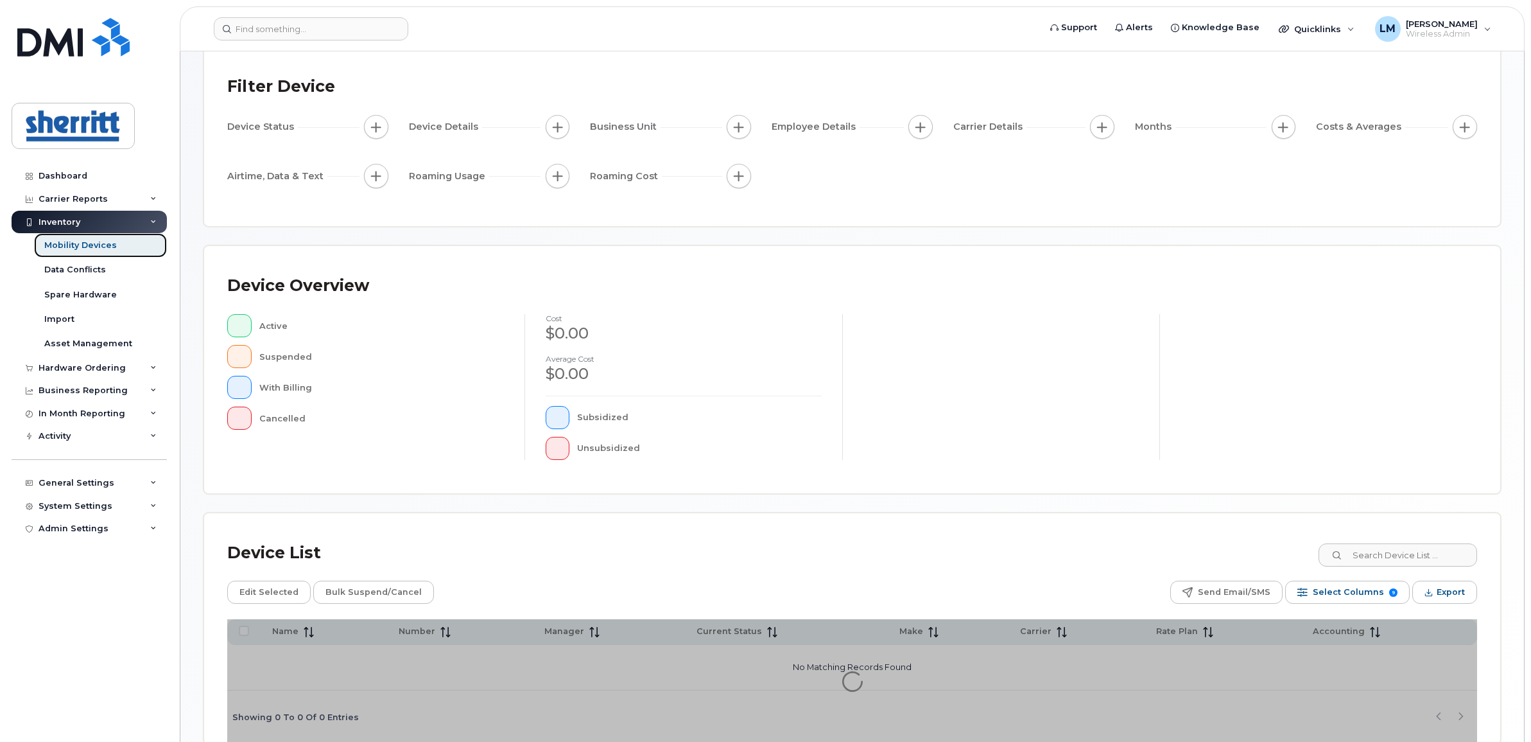
scroll to position [142, 0]
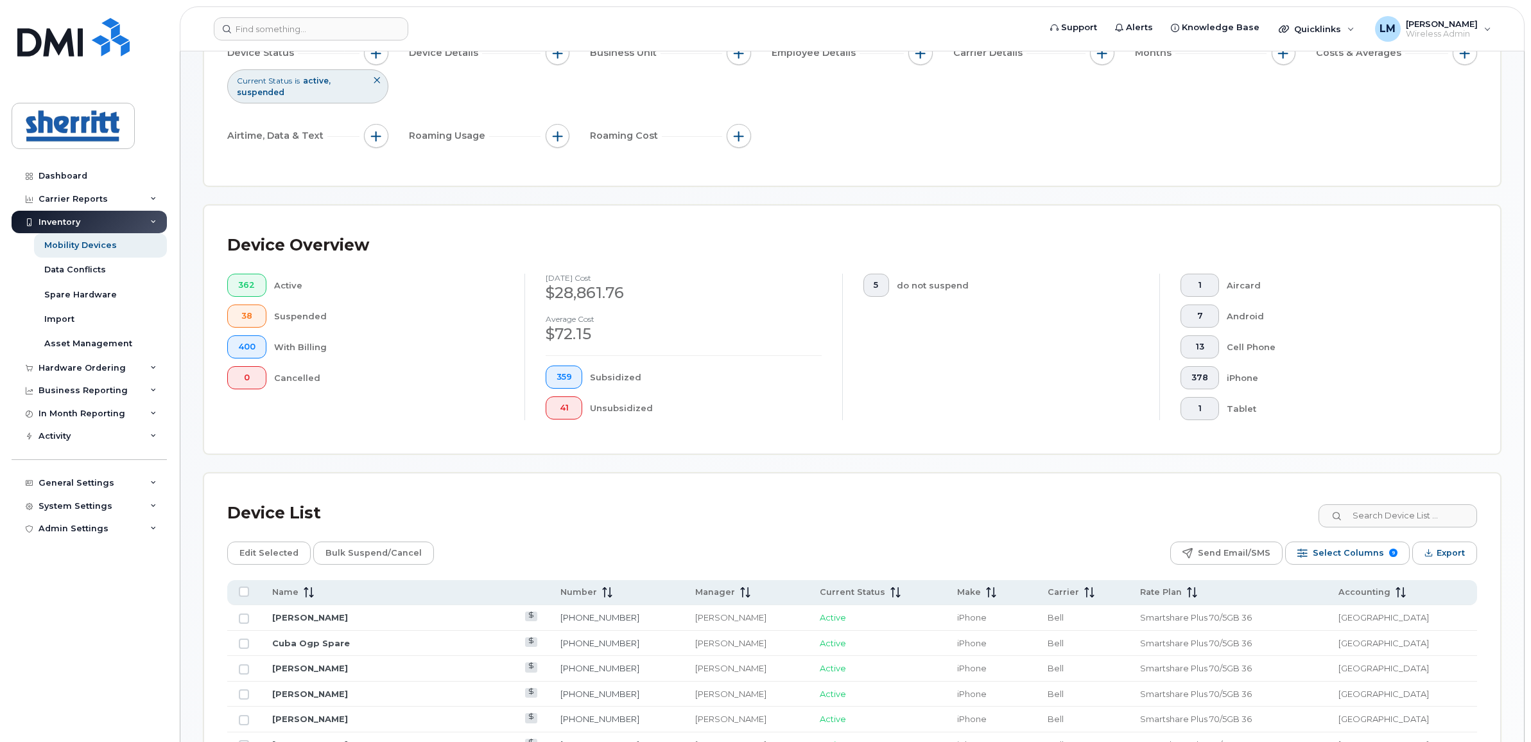
scroll to position [142, 0]
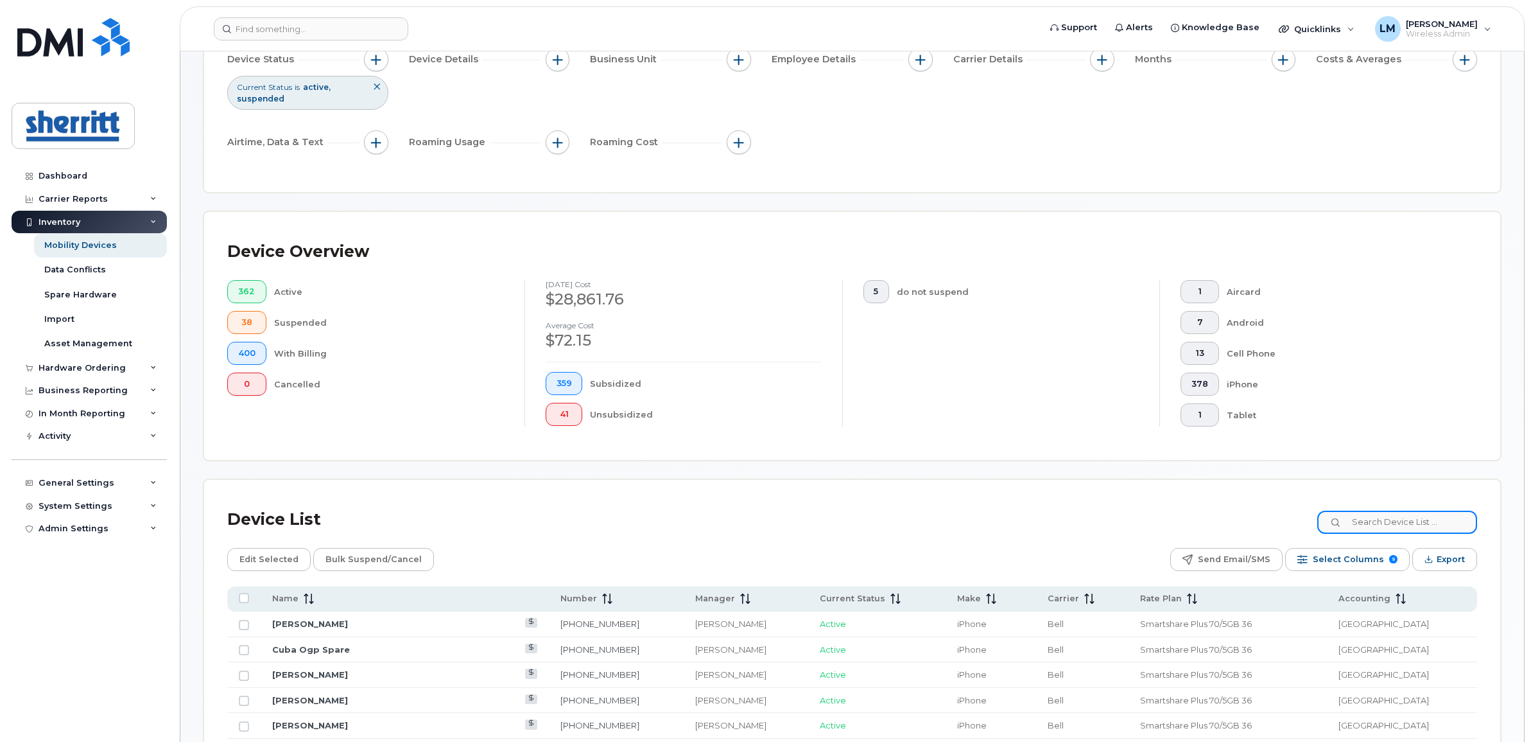
click at [1397, 521] on input at bounding box center [1398, 521] width 160 height 23
type input "william"
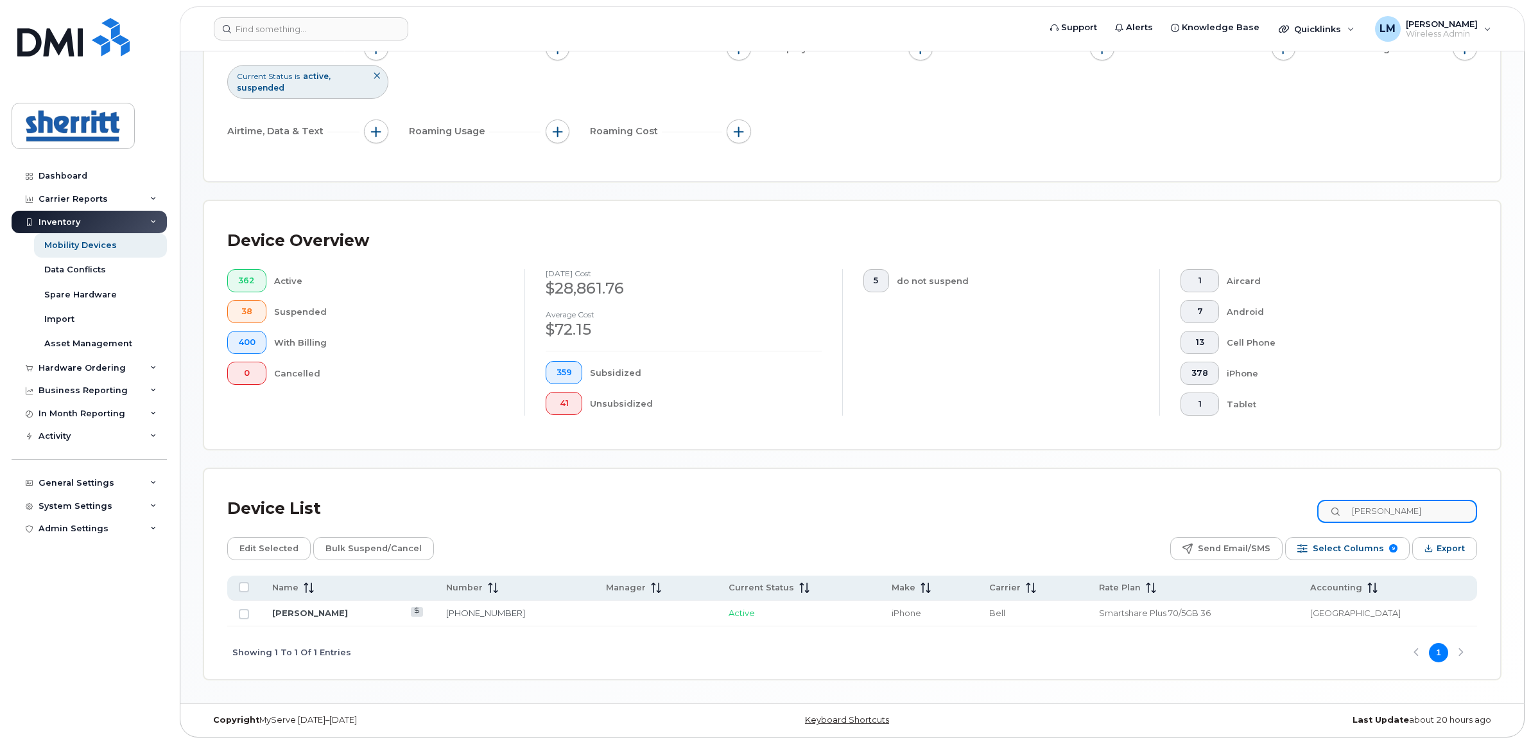
scroll to position [156, 0]
click at [1352, 544] on span "Select Columns" at bounding box center [1348, 546] width 71 height 19
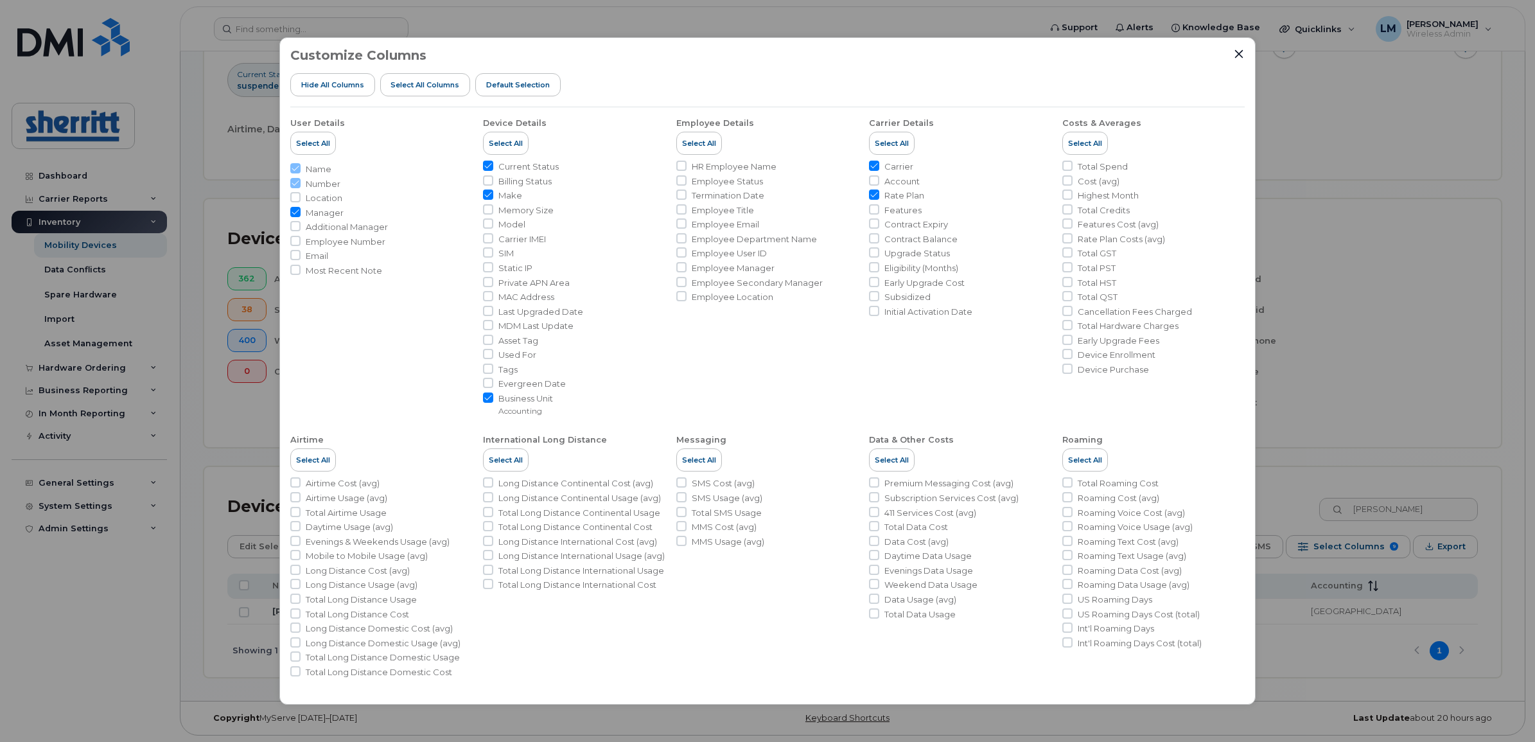
click at [1233, 58] on div at bounding box center [1239, 54] width 12 height 12
click at [1237, 55] on icon "Close" at bounding box center [1239, 53] width 8 height 8
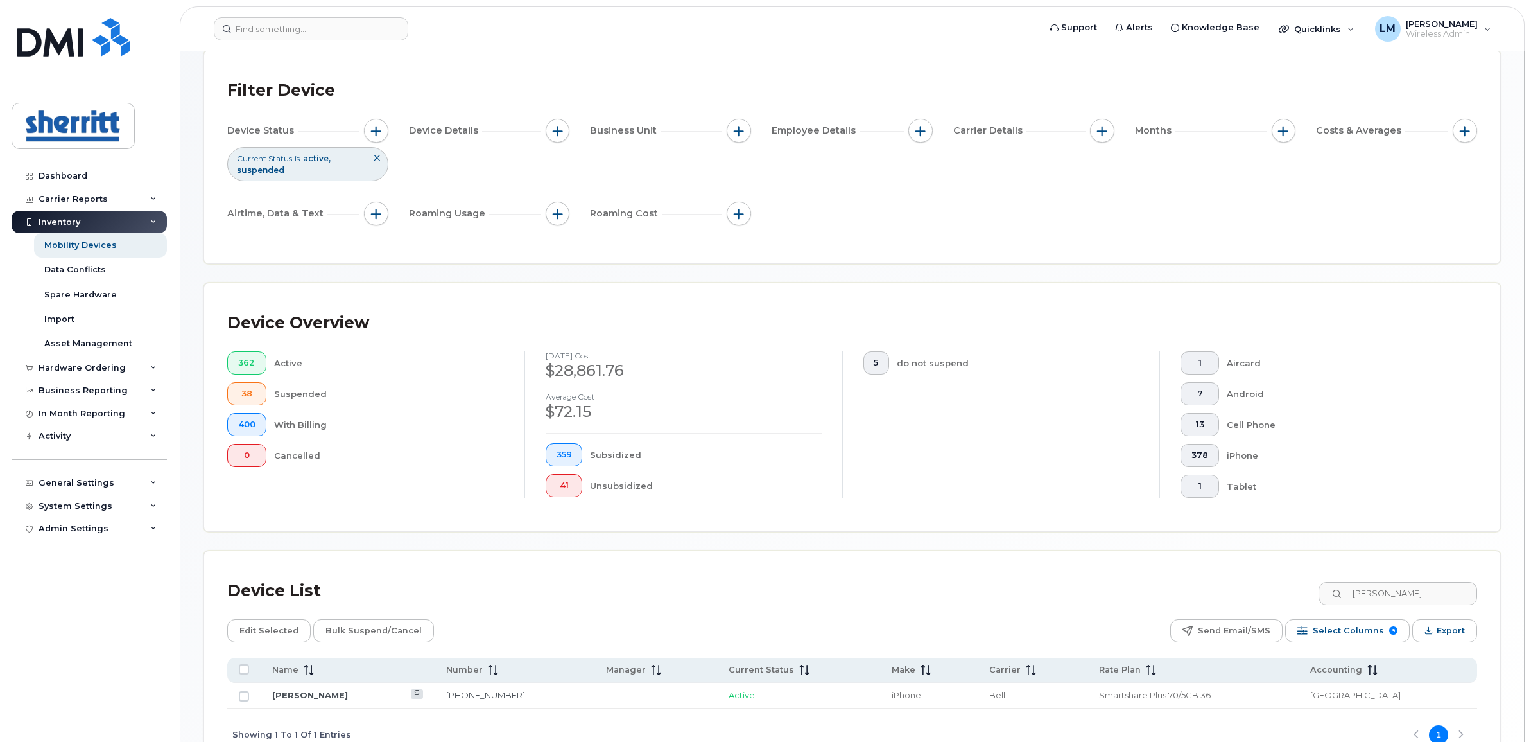
scroll to position [0, 0]
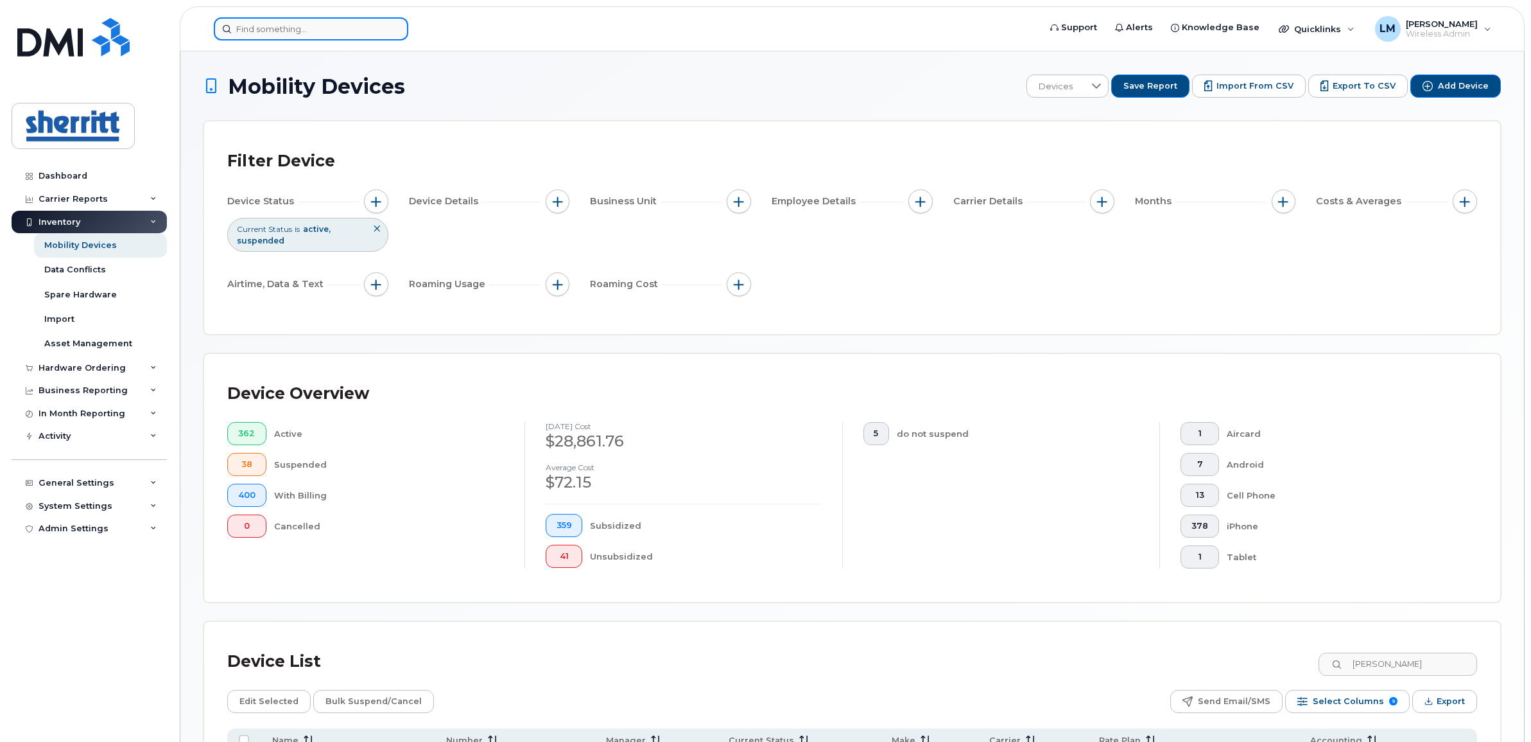
click at [240, 27] on input at bounding box center [311, 28] width 195 height 23
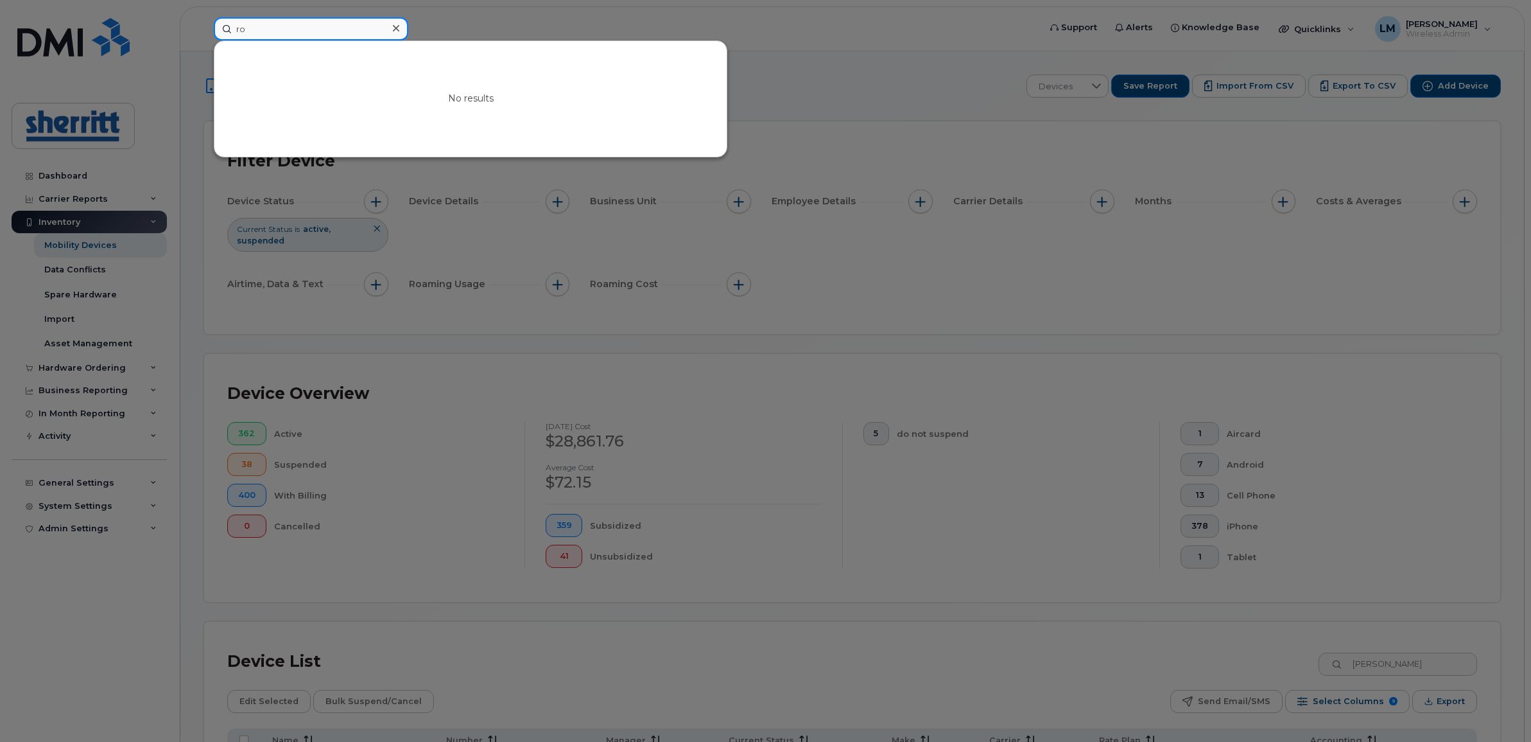
type input "r"
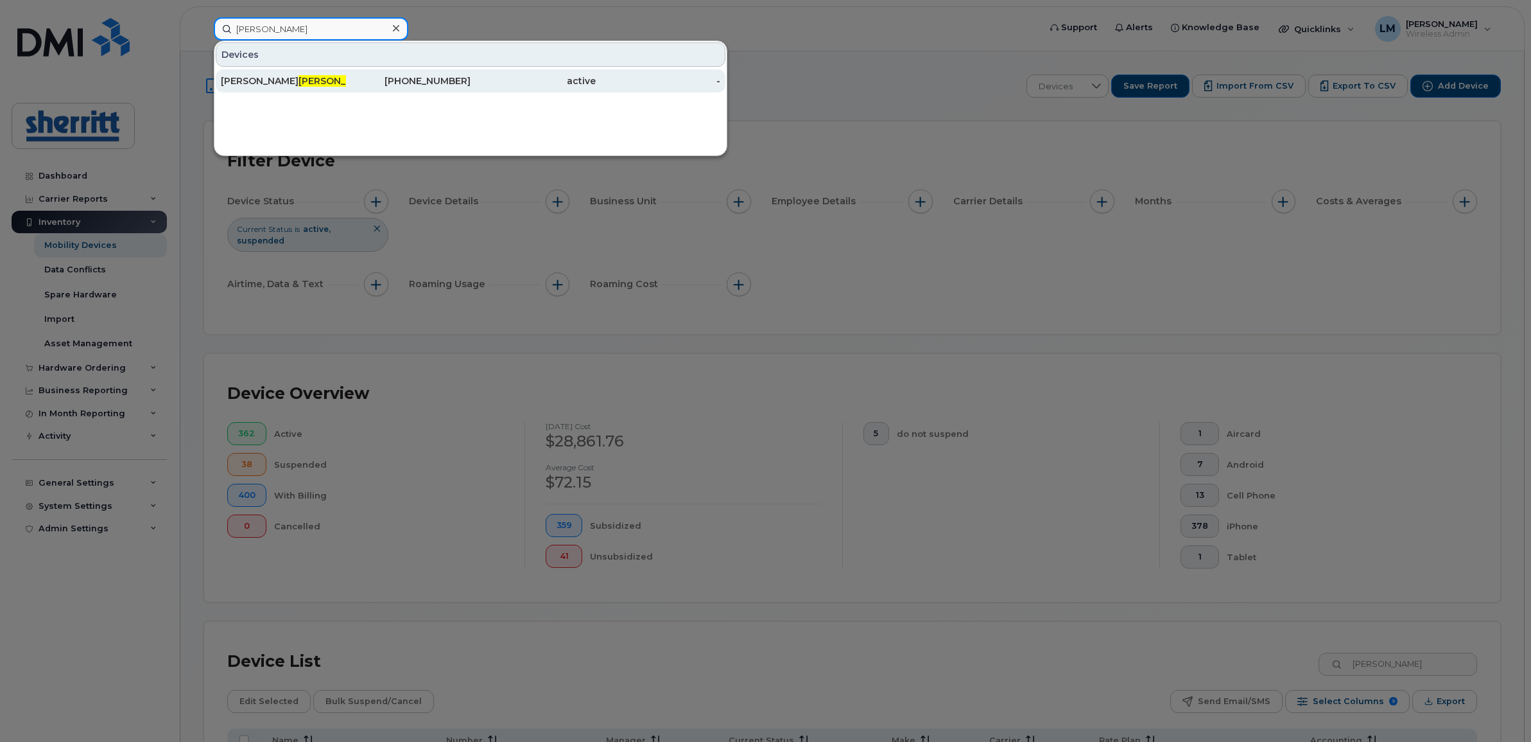
type input "rogal"
click at [306, 84] on div "William Rogal ski" at bounding box center [283, 80] width 125 height 13
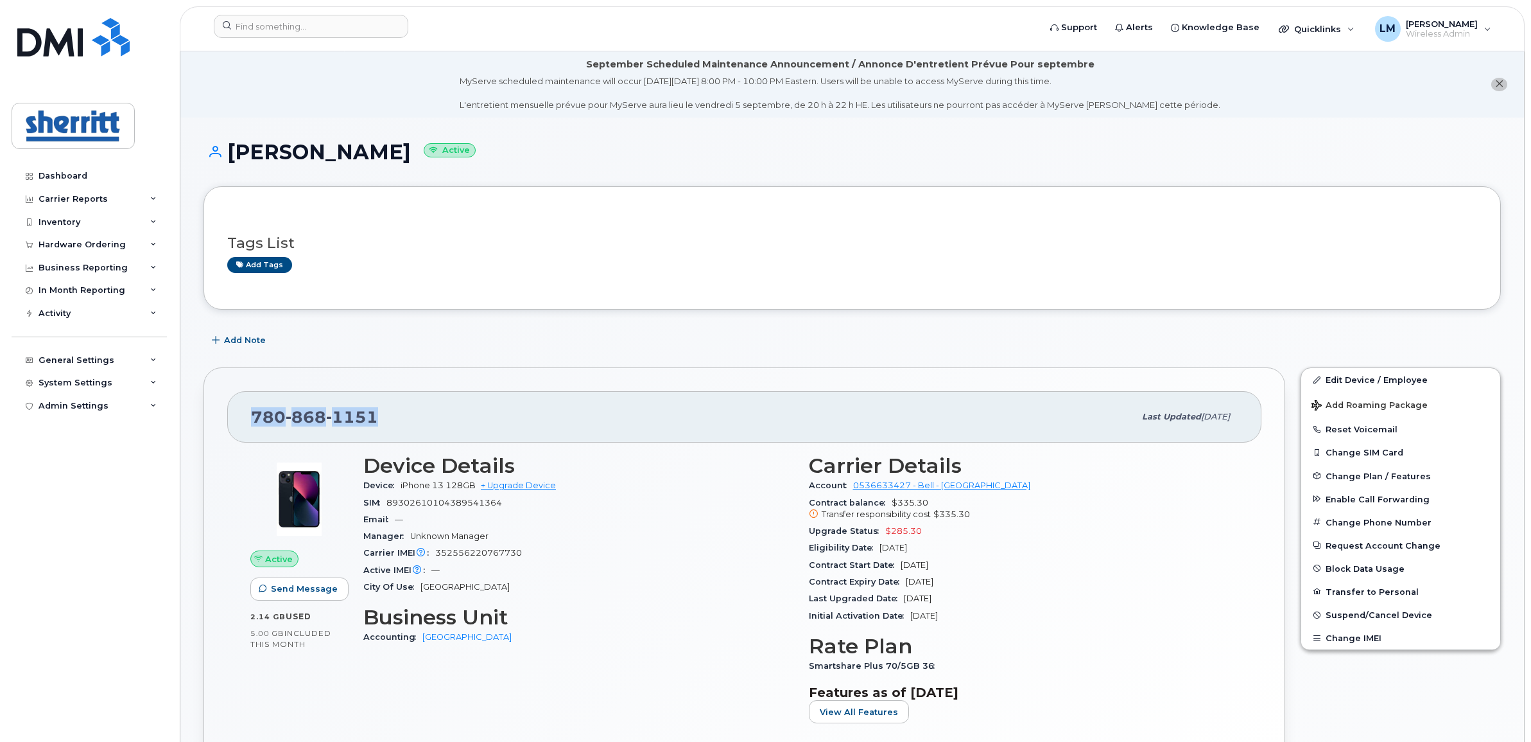
drag, startPoint x: 307, startPoint y: 417, endPoint x: 238, endPoint y: 415, distance: 68.7
click at [238, 415] on div "[PHONE_NUMBER] Last updated [DATE]" at bounding box center [744, 416] width 1034 height 51
